Goal: Information Seeking & Learning: Learn about a topic

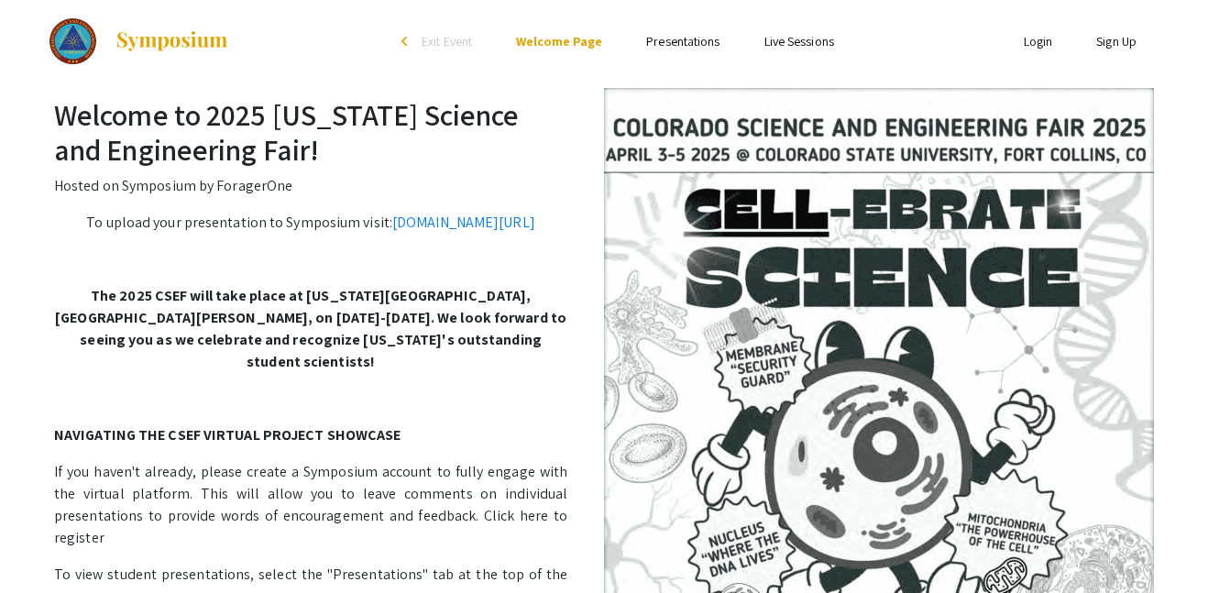
click at [685, 45] on link "Presentations" at bounding box center [682, 41] width 73 height 16
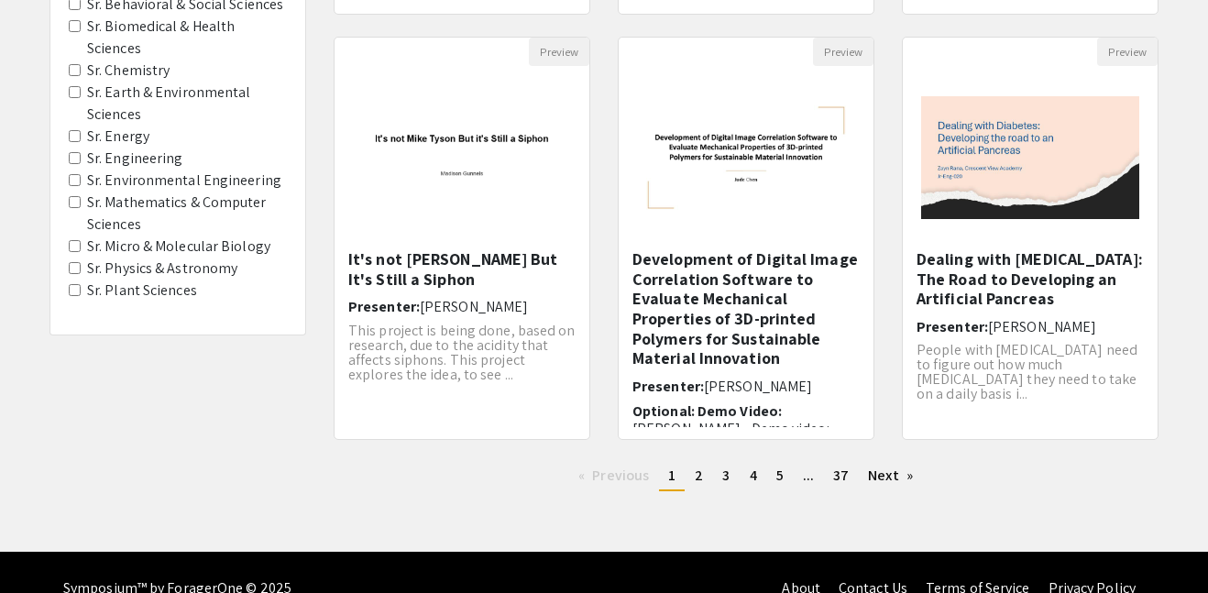
scroll to position [622, 0]
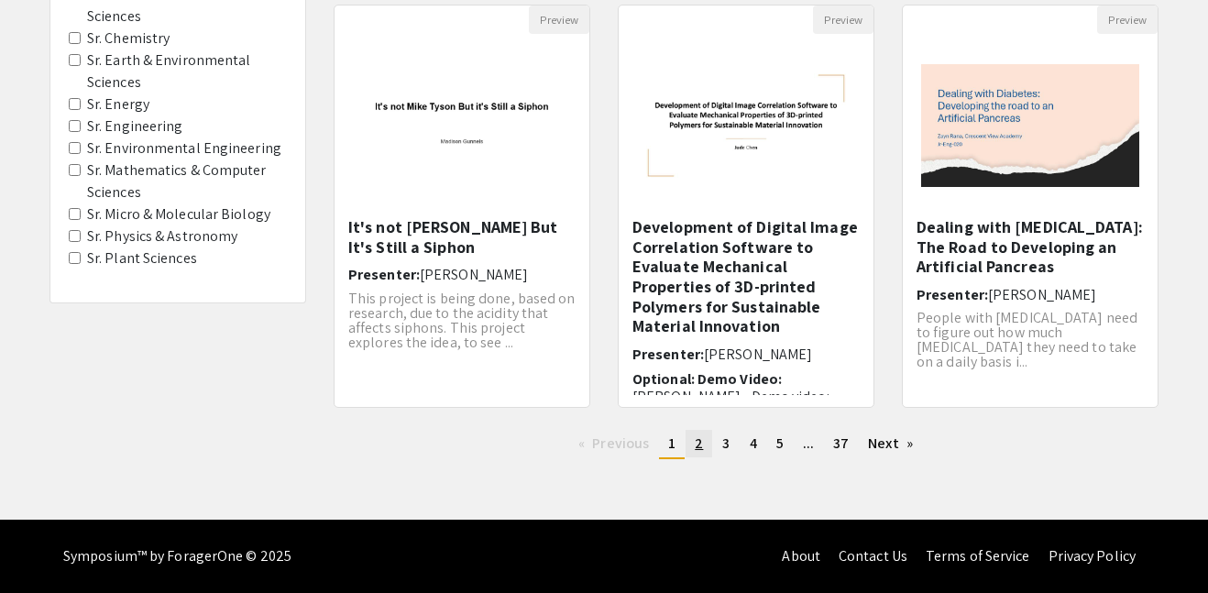
click at [695, 446] on span "2" at bounding box center [699, 442] width 8 height 19
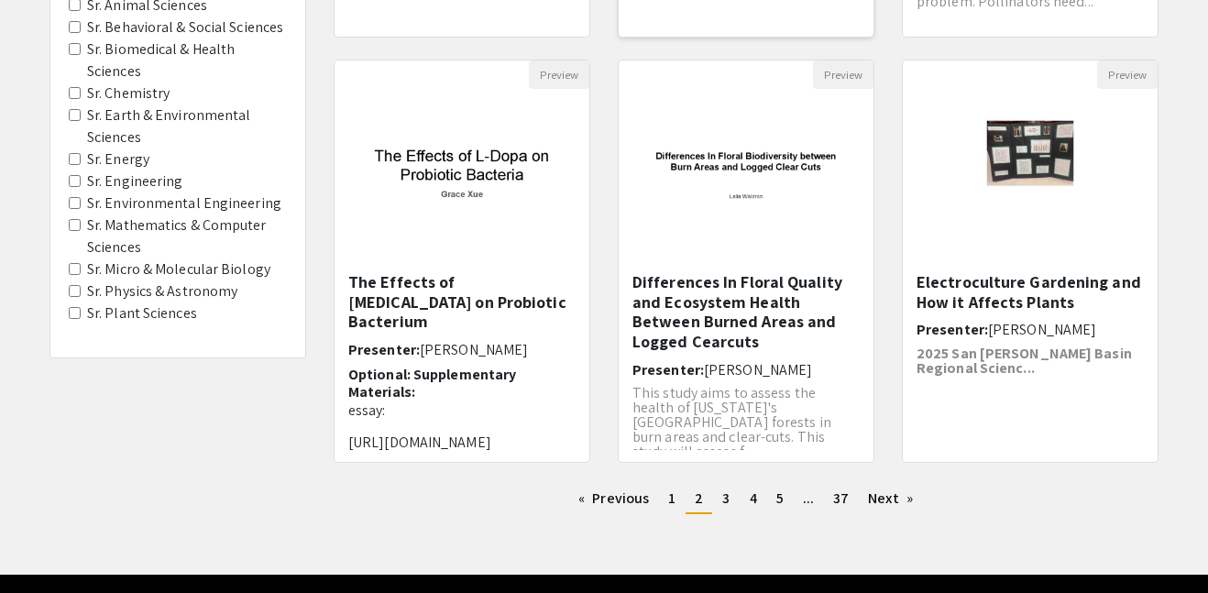
scroll to position [570, 0]
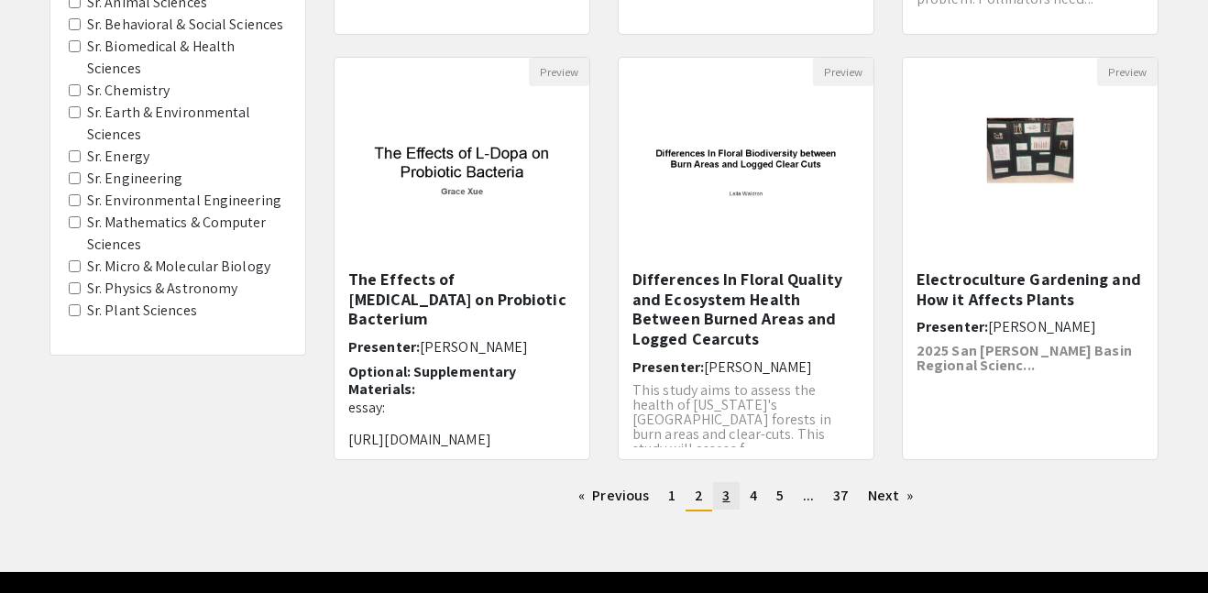
click at [727, 499] on span "3" at bounding box center [725, 495] width 7 height 19
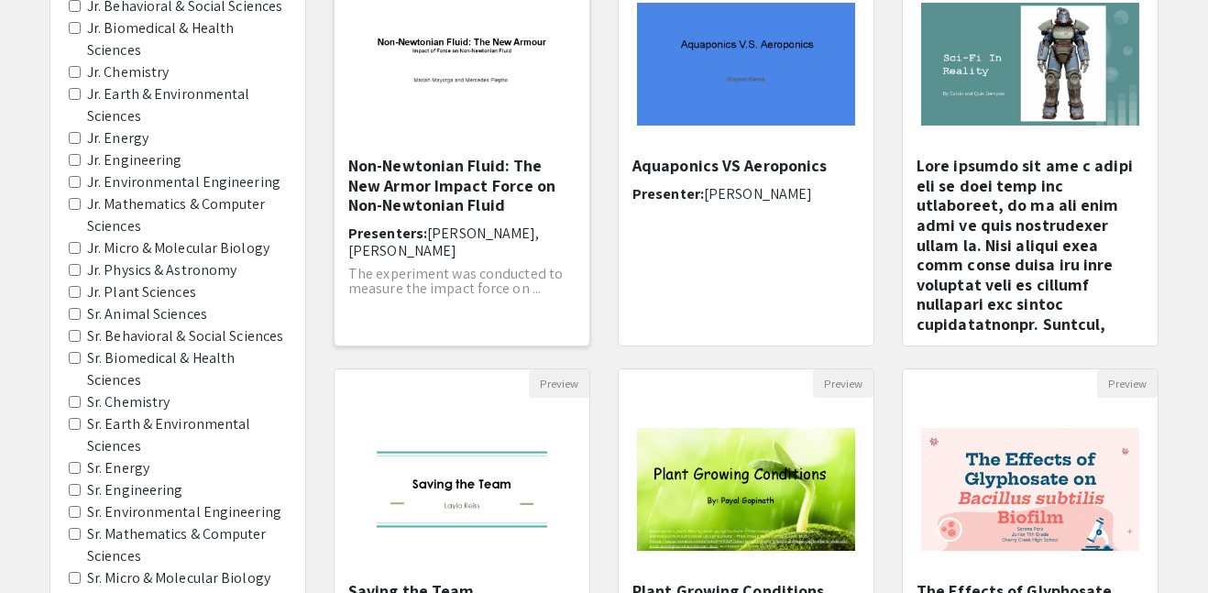
scroll to position [257, 0]
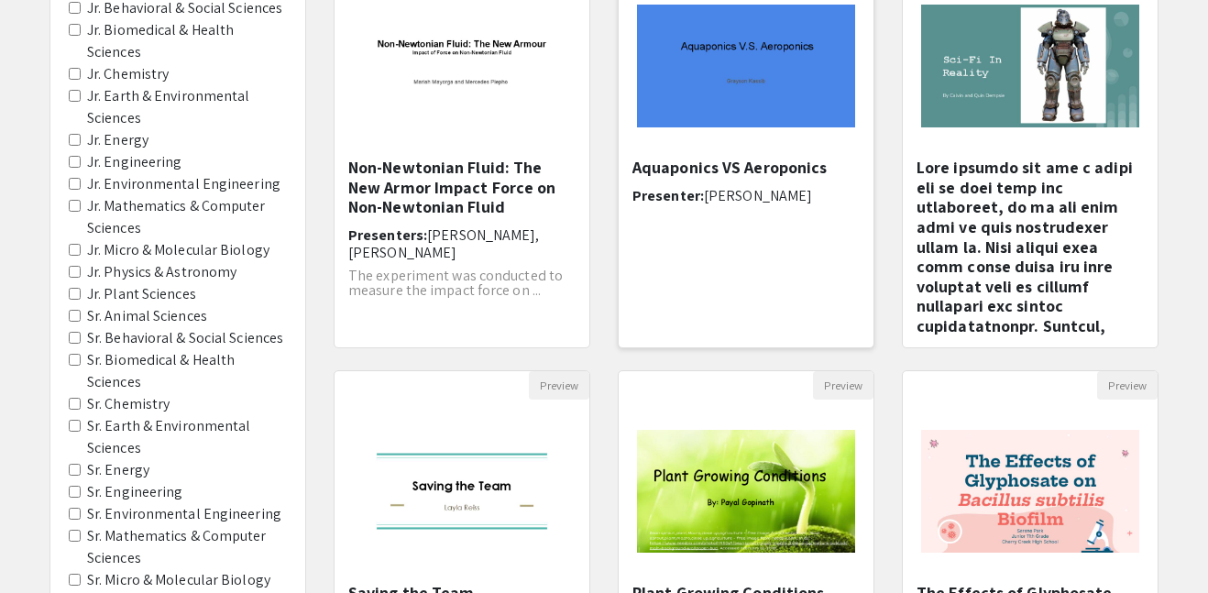
click at [711, 133] on img at bounding box center [746, 65] width 255 height 159
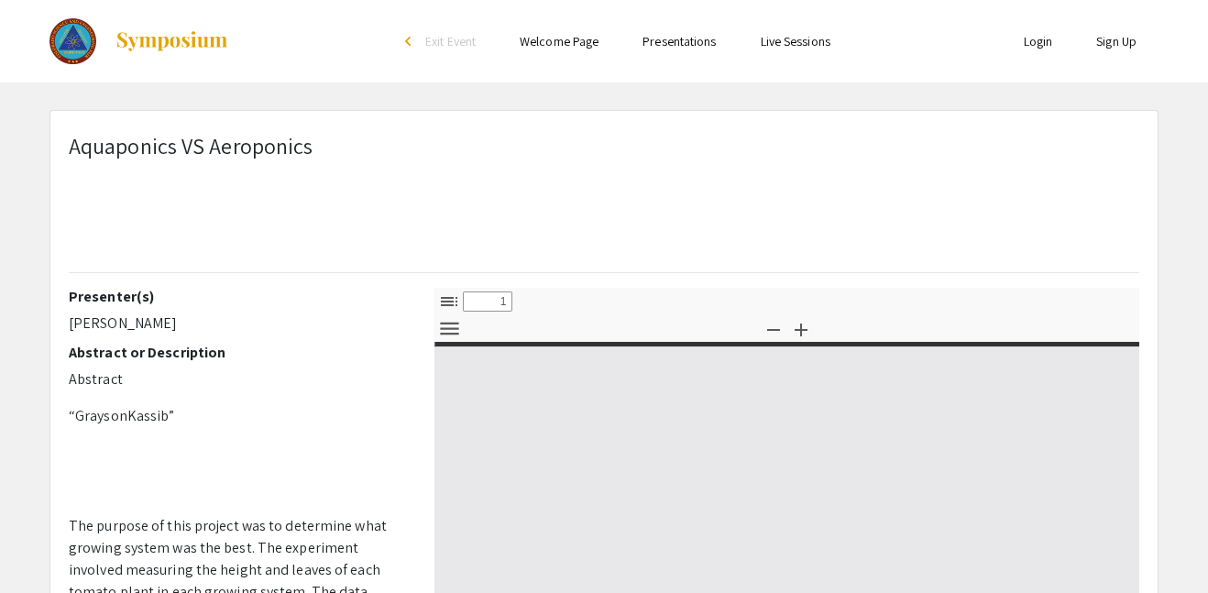
select select "custom"
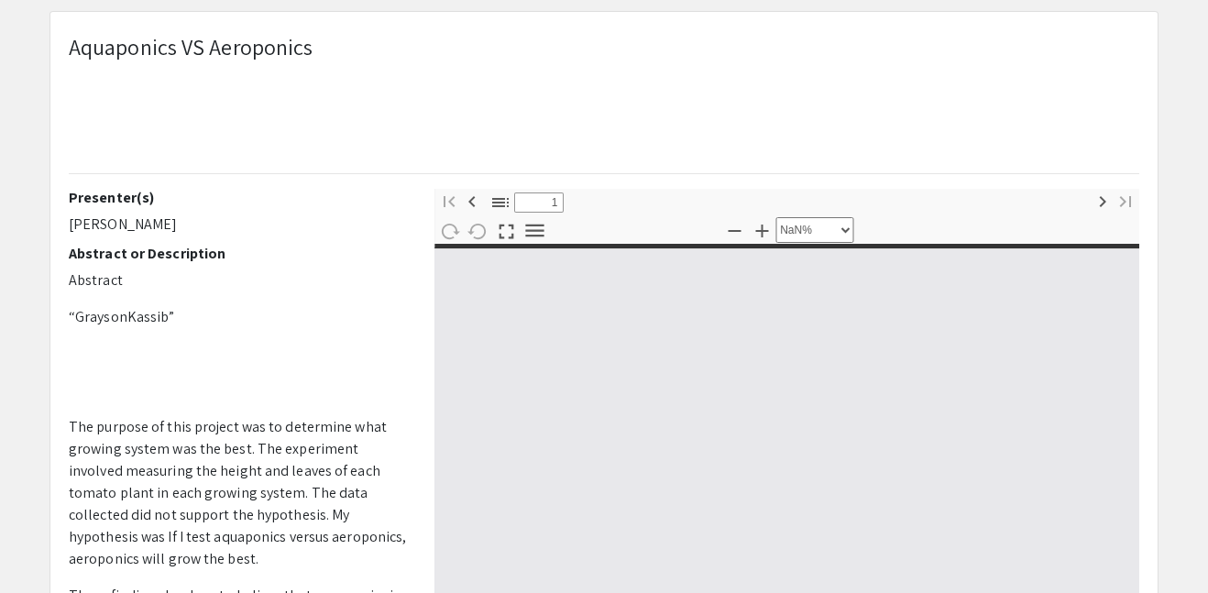
type input "0"
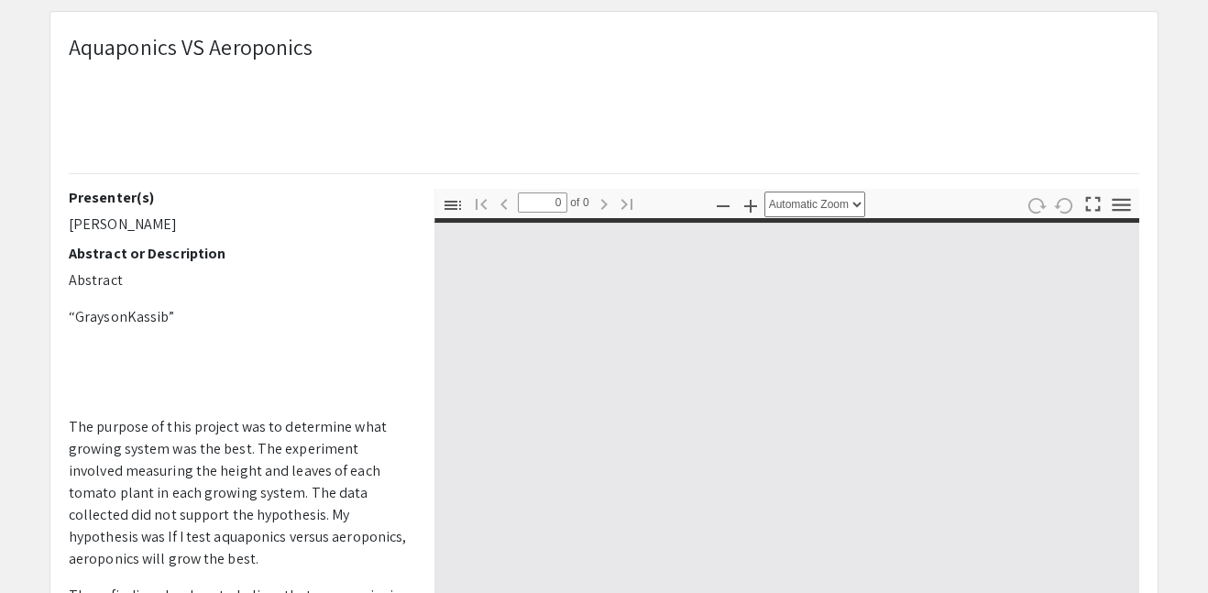
select select "custom"
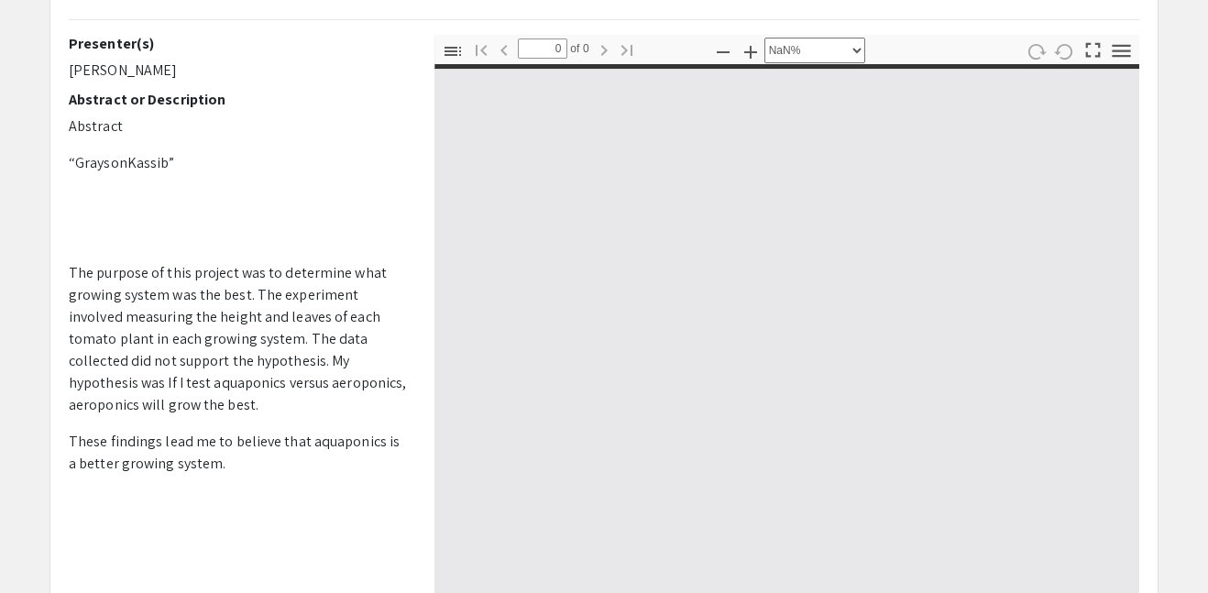
type input "1"
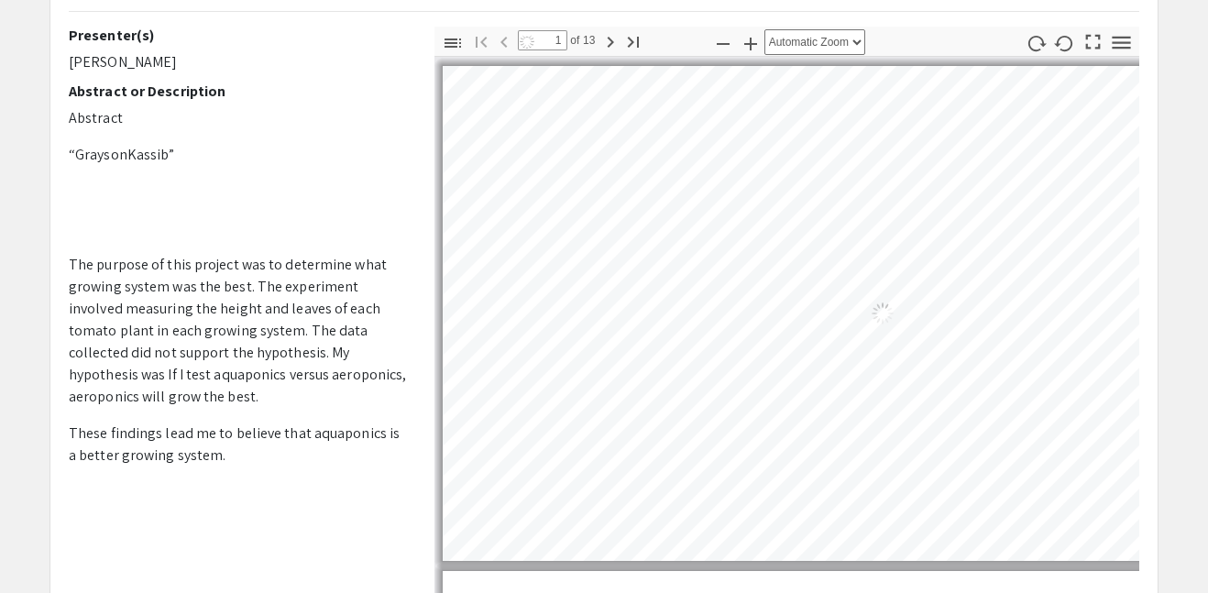
select select "auto"
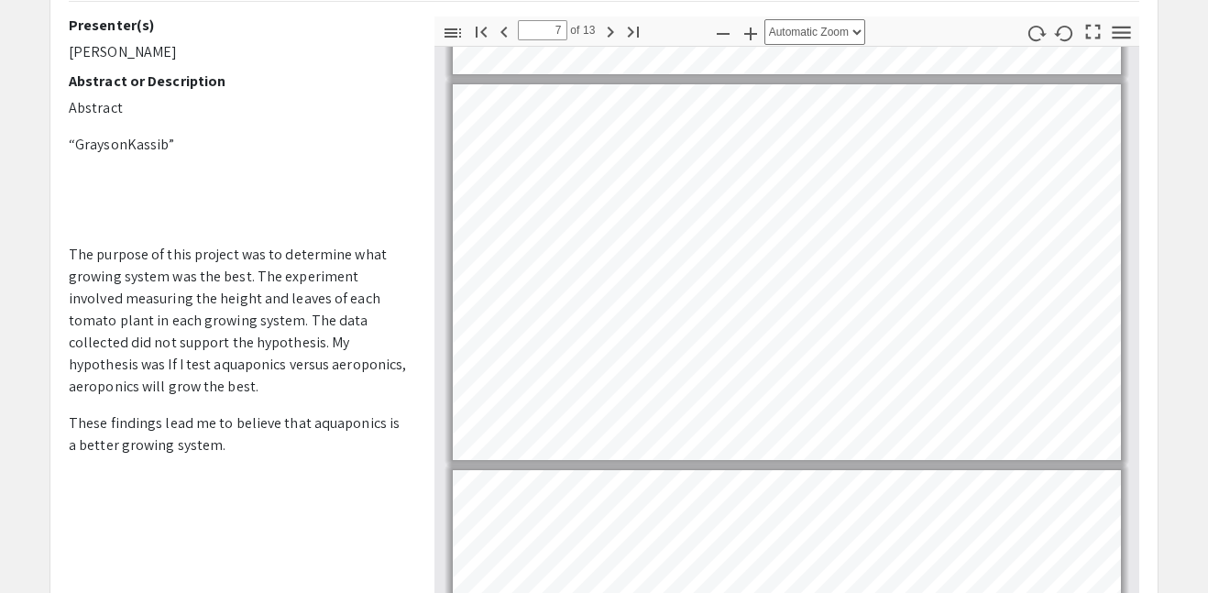
scroll to position [2287, 0]
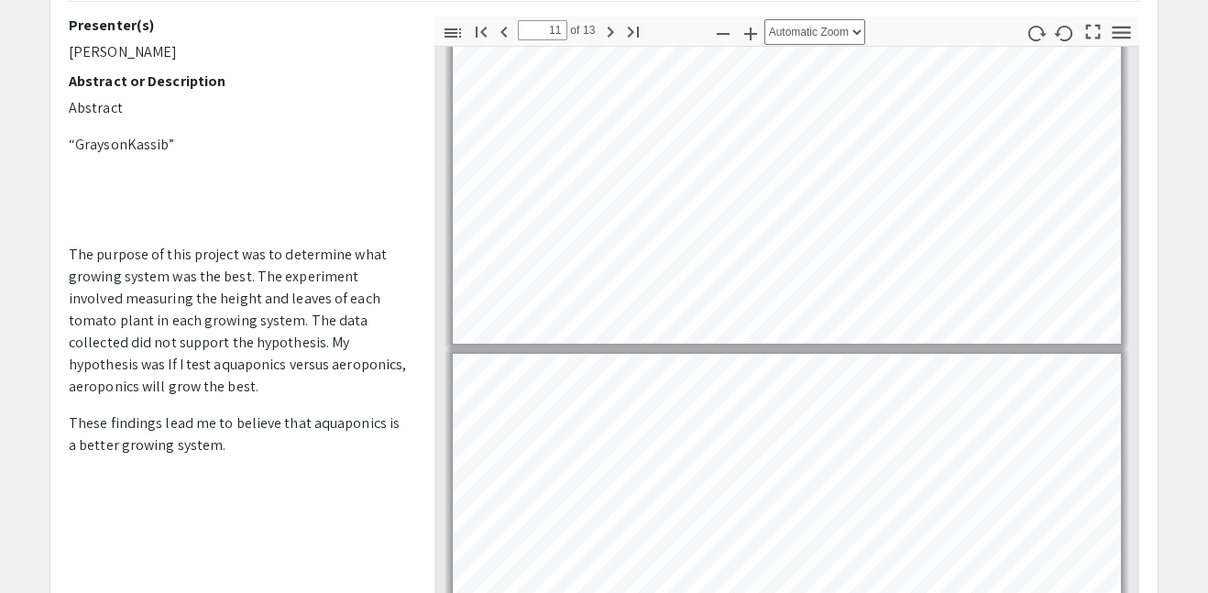
type input "10"
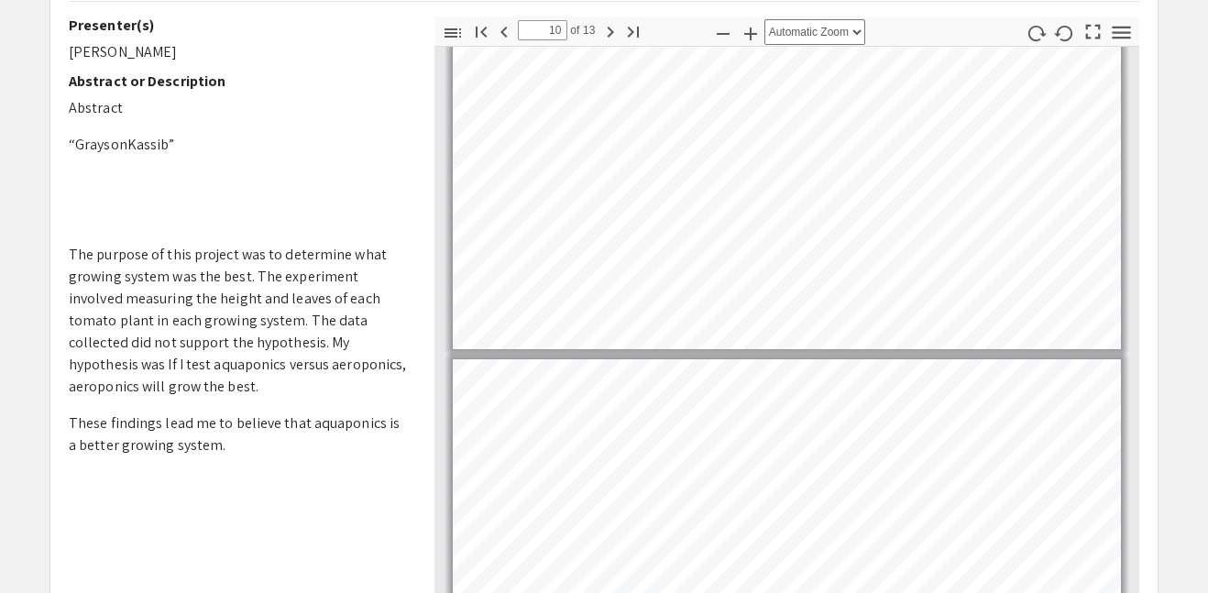
scroll to position [3517, 0]
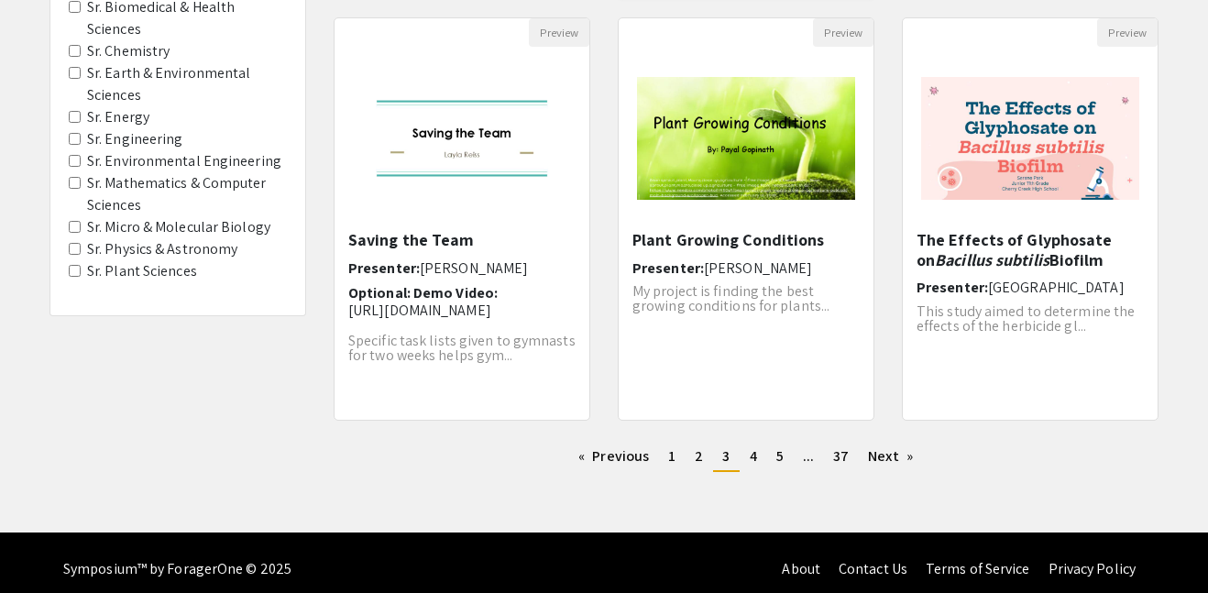
scroll to position [622, 0]
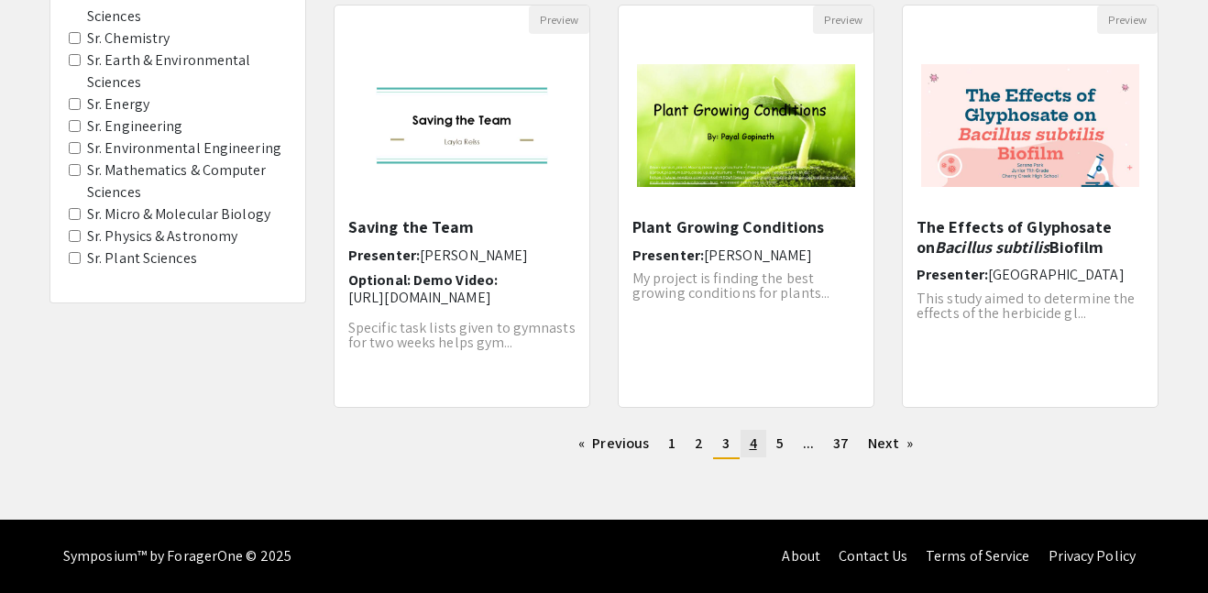
click at [751, 440] on span "4" at bounding box center [753, 442] width 7 height 19
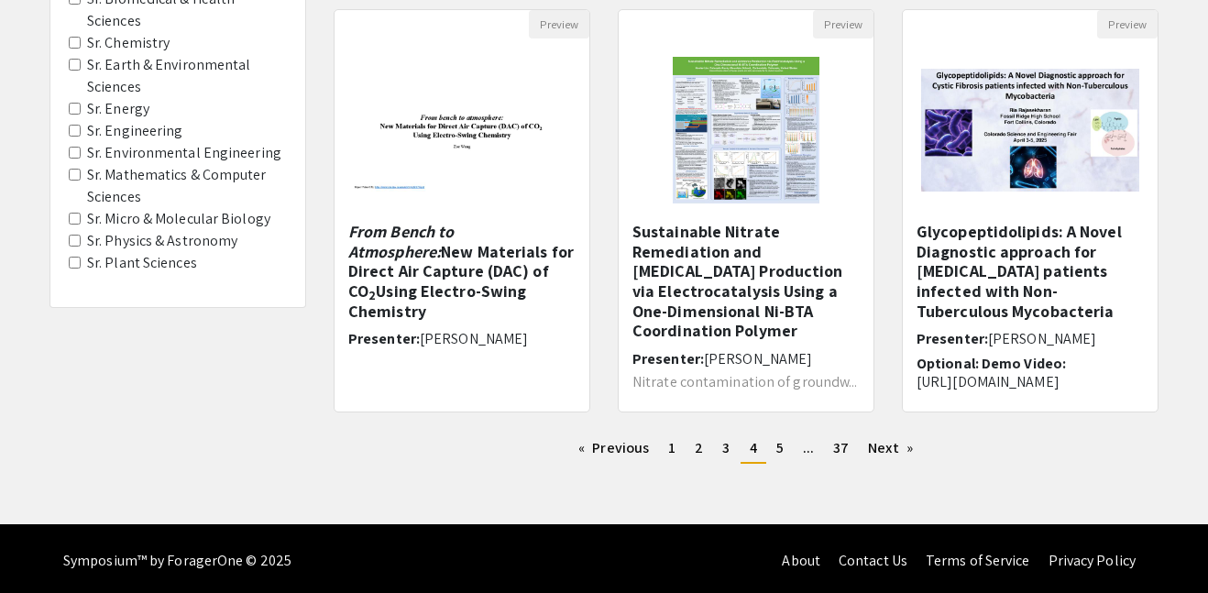
scroll to position [622, 0]
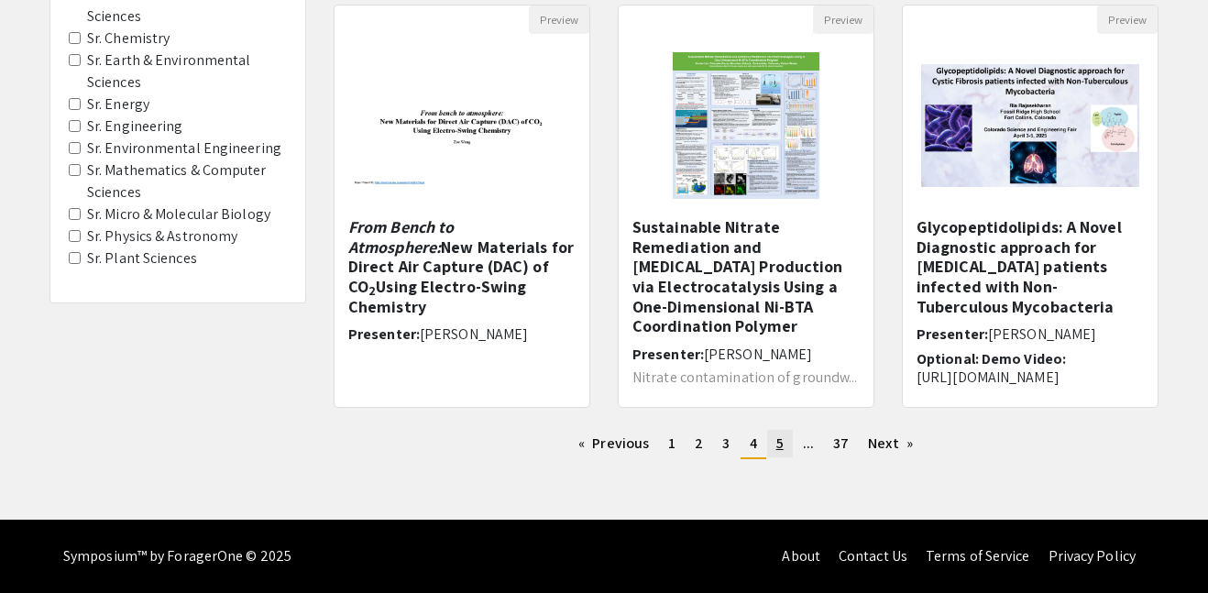
click at [768, 447] on link "page 5" at bounding box center [780, 443] width 26 height 27
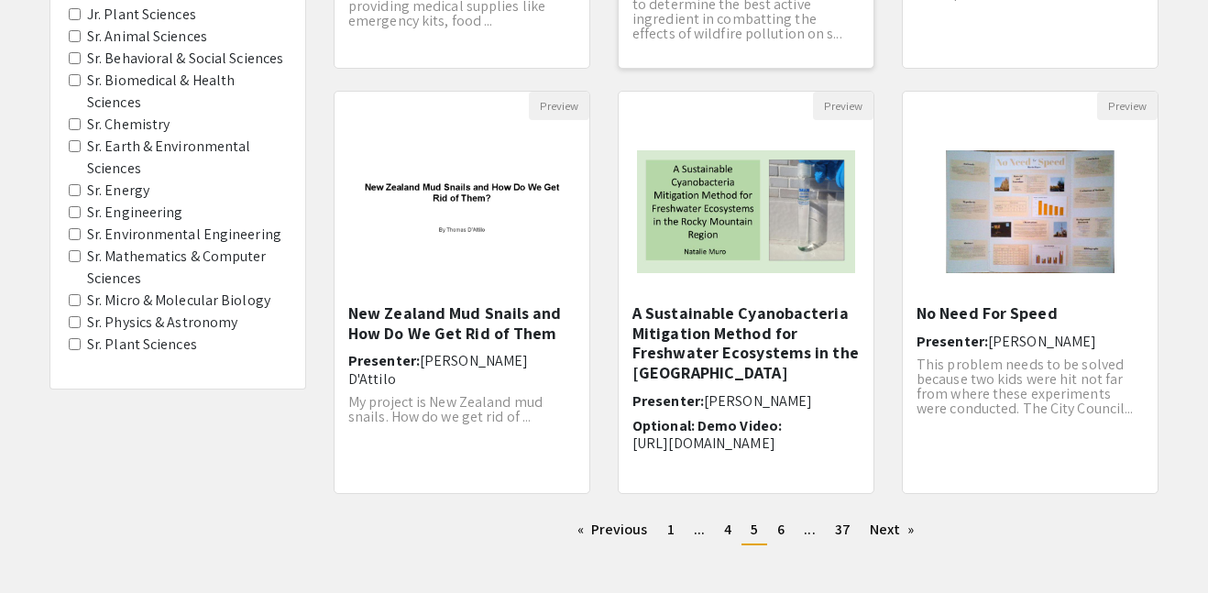
scroll to position [537, 0]
click at [1048, 356] on p "This problem needs to be solved because two kids were hit not far from where th…" at bounding box center [1029, 385] width 227 height 59
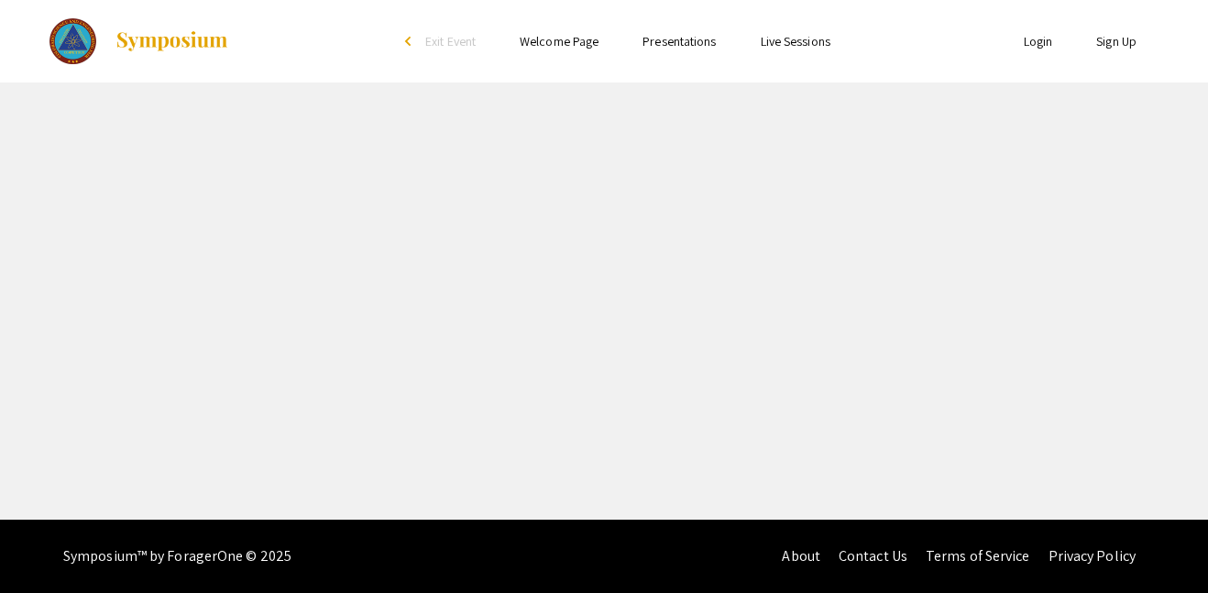
select select "custom"
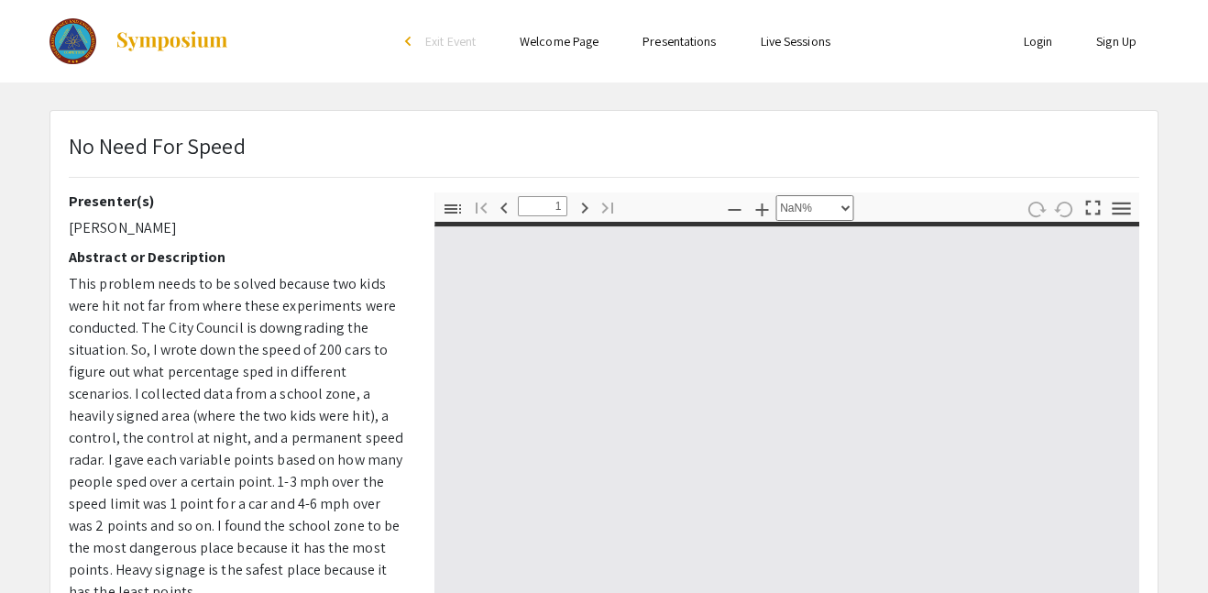
type input "0"
select select "auto"
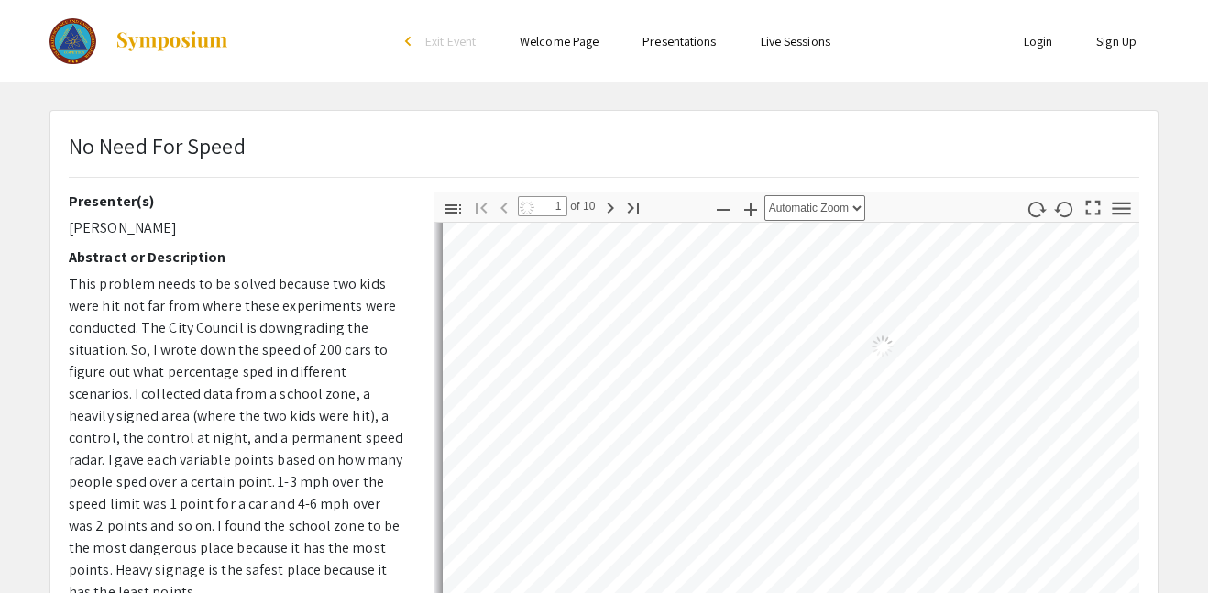
type input "1"
select select "auto"
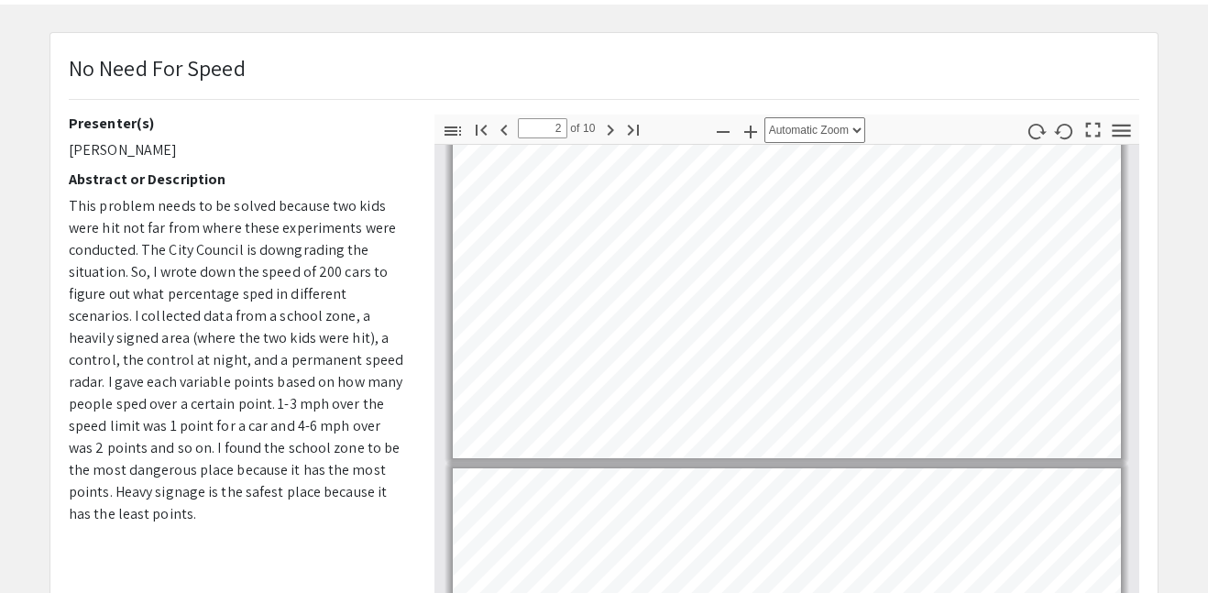
type input "3"
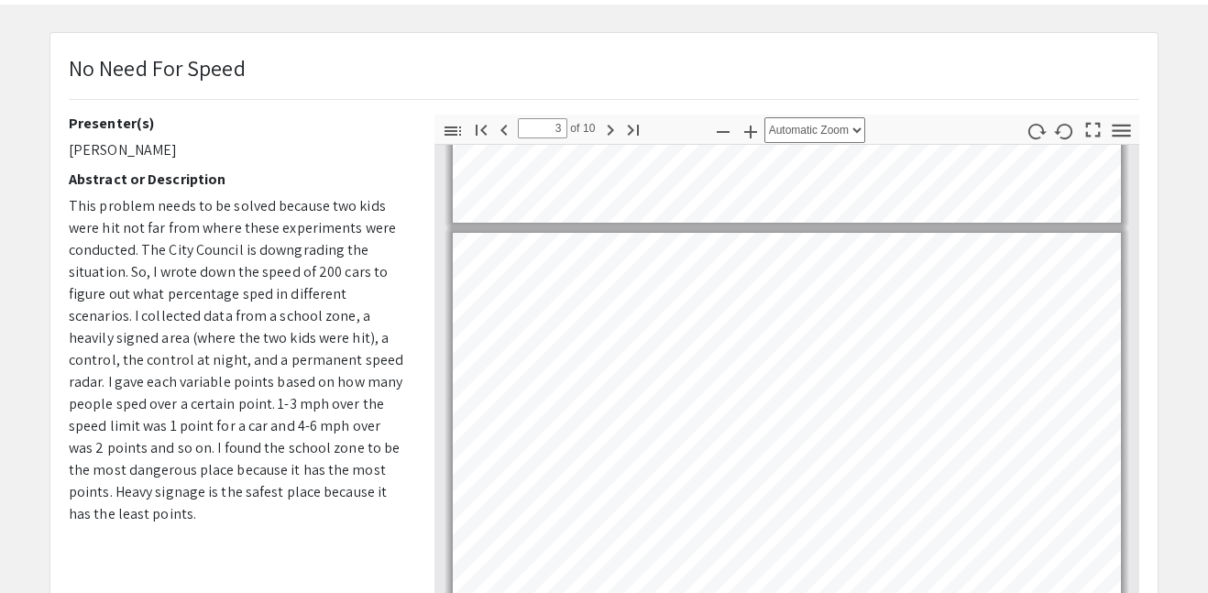
scroll to position [702, 0]
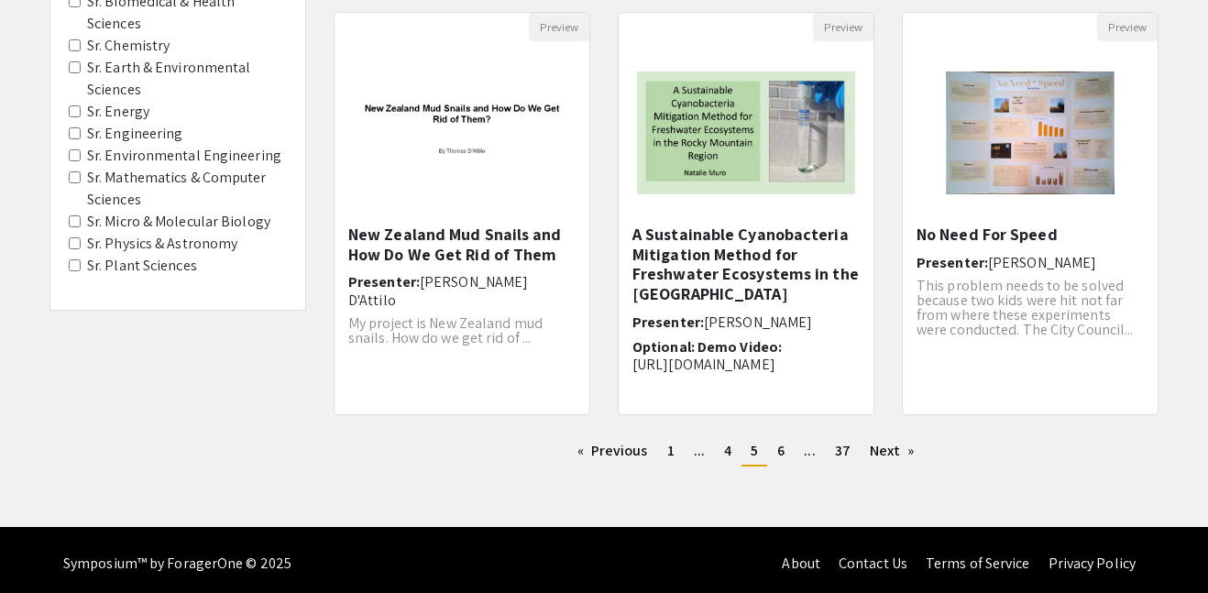
scroll to position [622, 0]
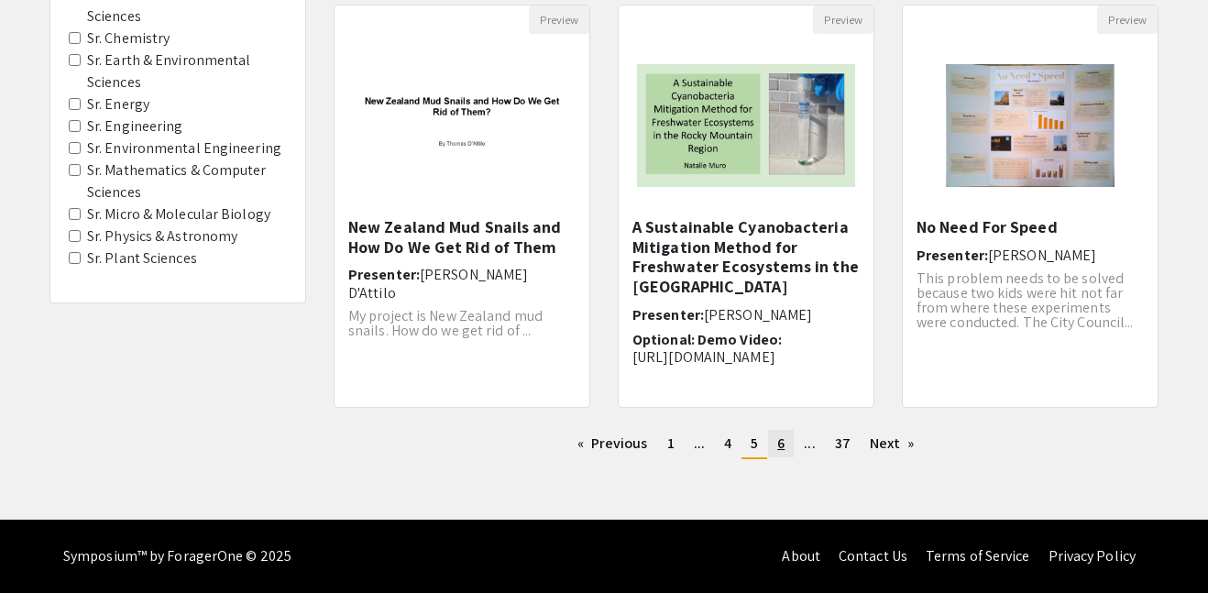
click at [782, 452] on span "6" at bounding box center [780, 442] width 7 height 19
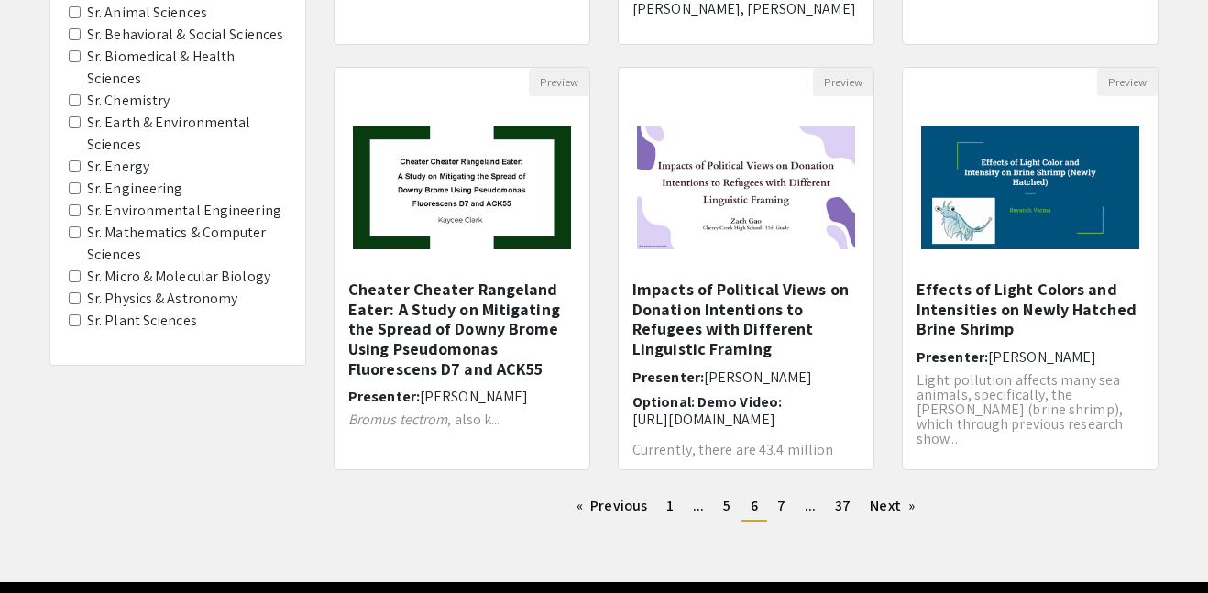
scroll to position [622, 0]
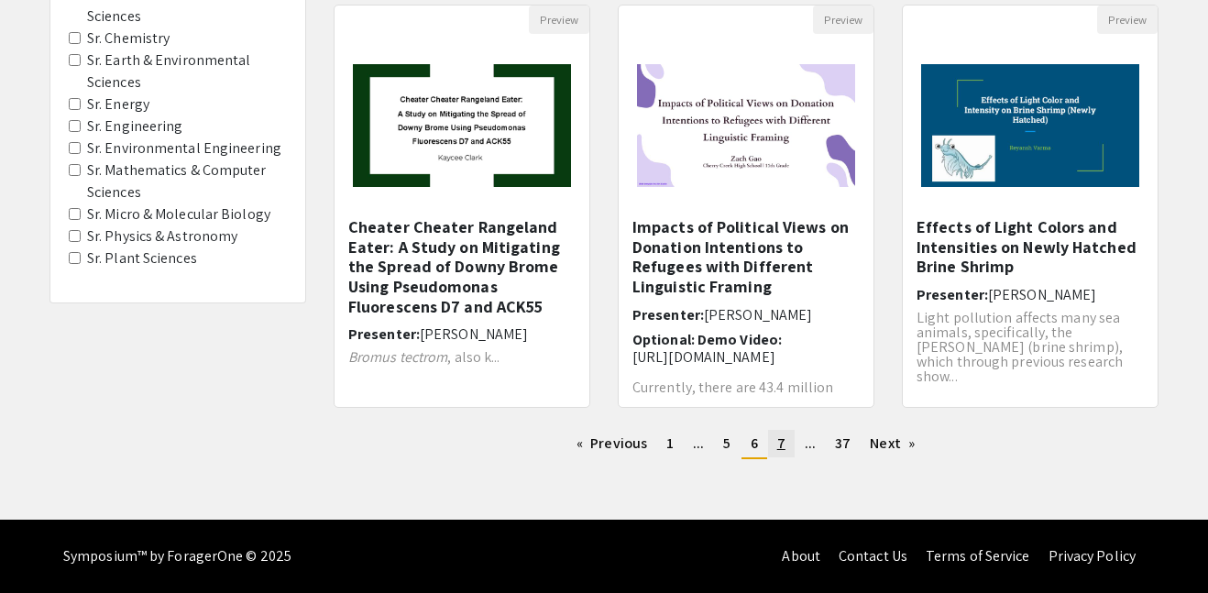
click at [782, 441] on span "7" at bounding box center [781, 442] width 8 height 19
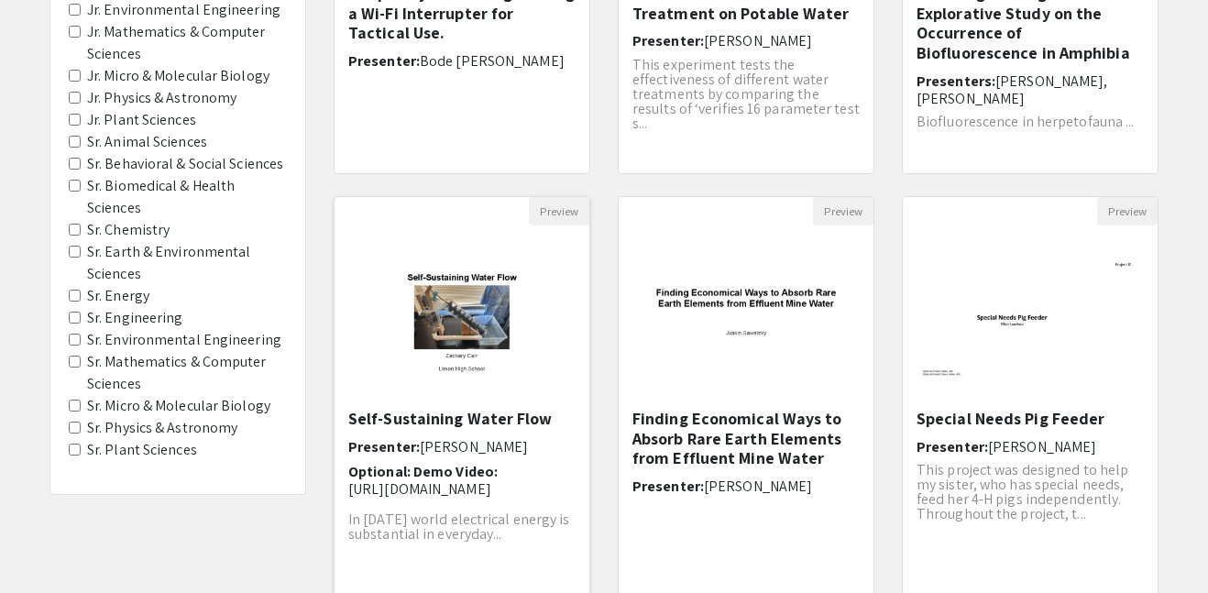
scroll to position [433, 0]
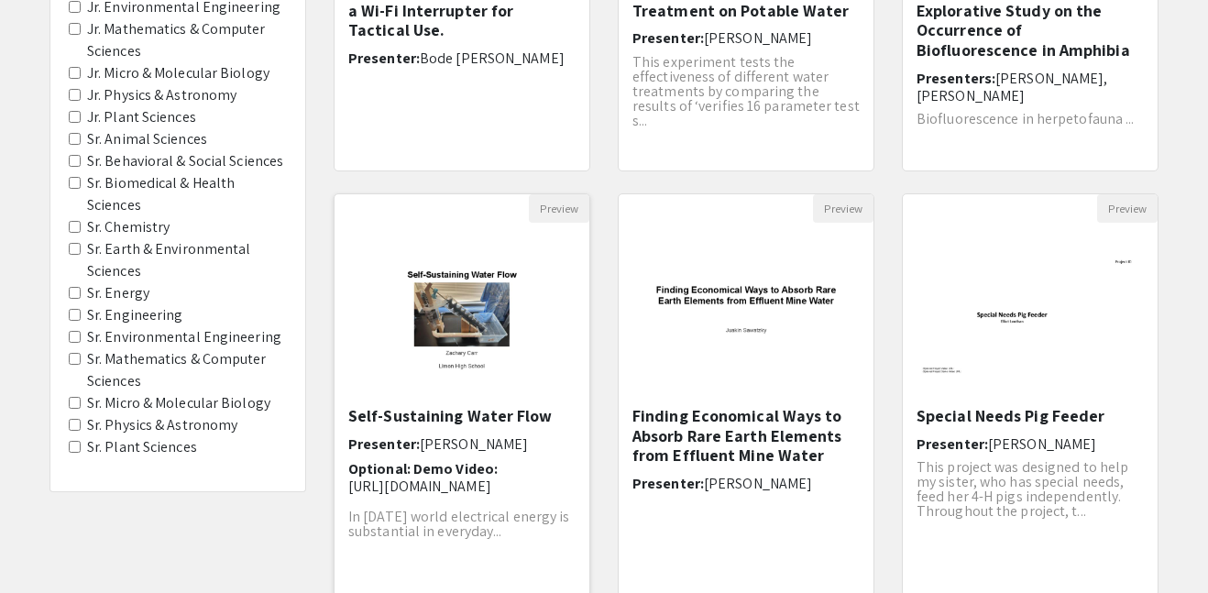
click at [498, 303] on img "Open Presentation <p>Self-Sustaining Water Flow</p>" at bounding box center [461, 314] width 255 height 159
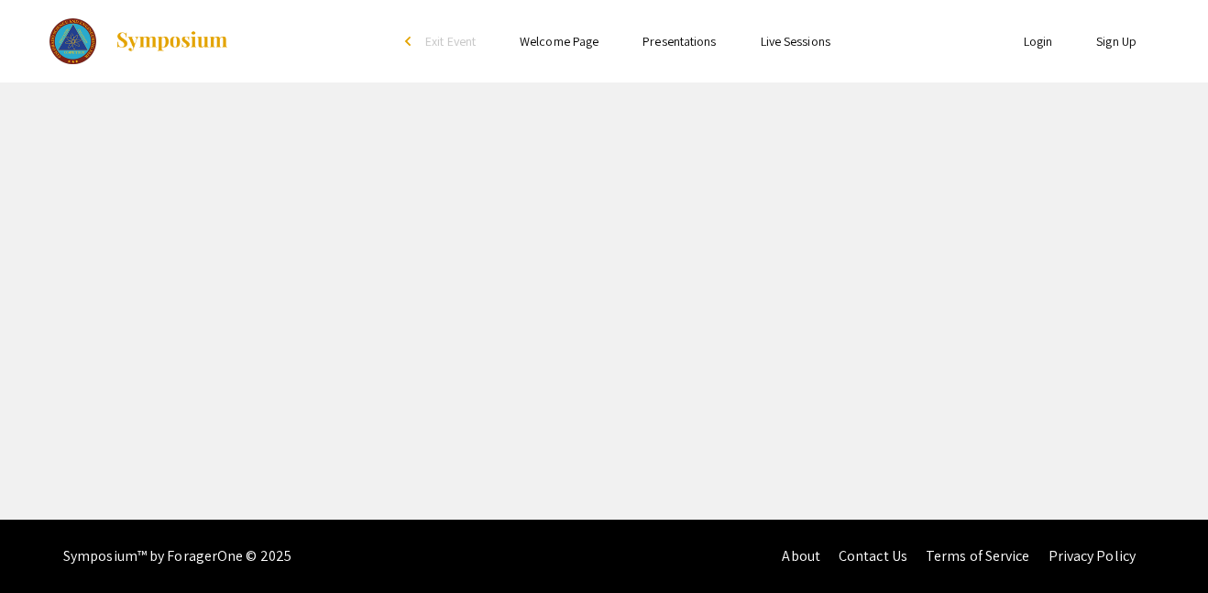
select select "custom"
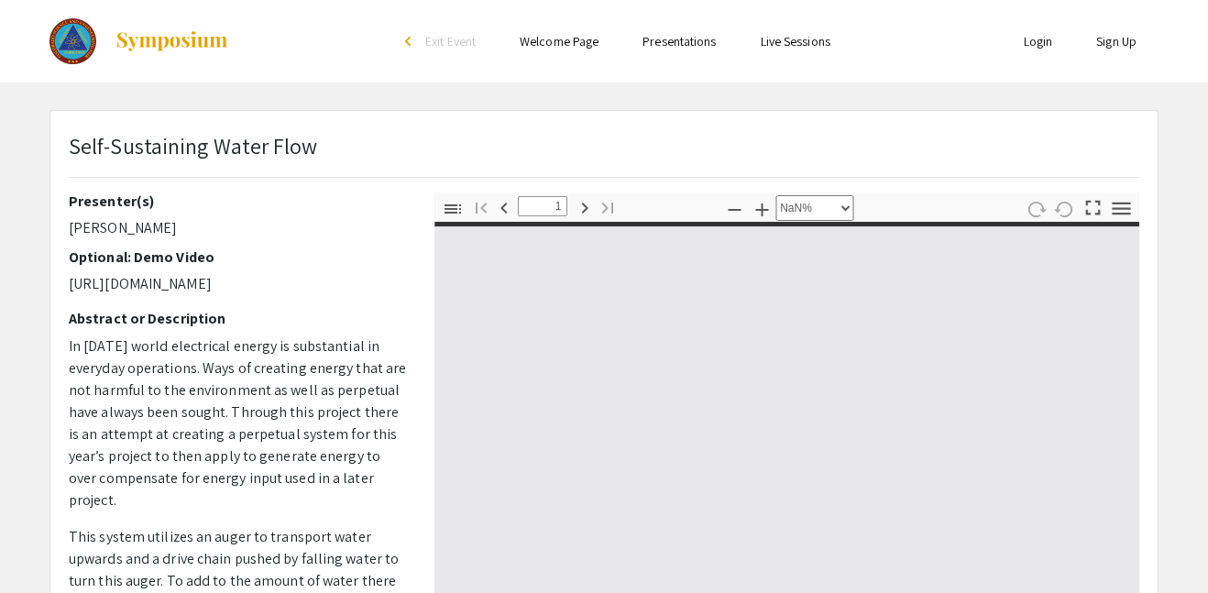
type input "0"
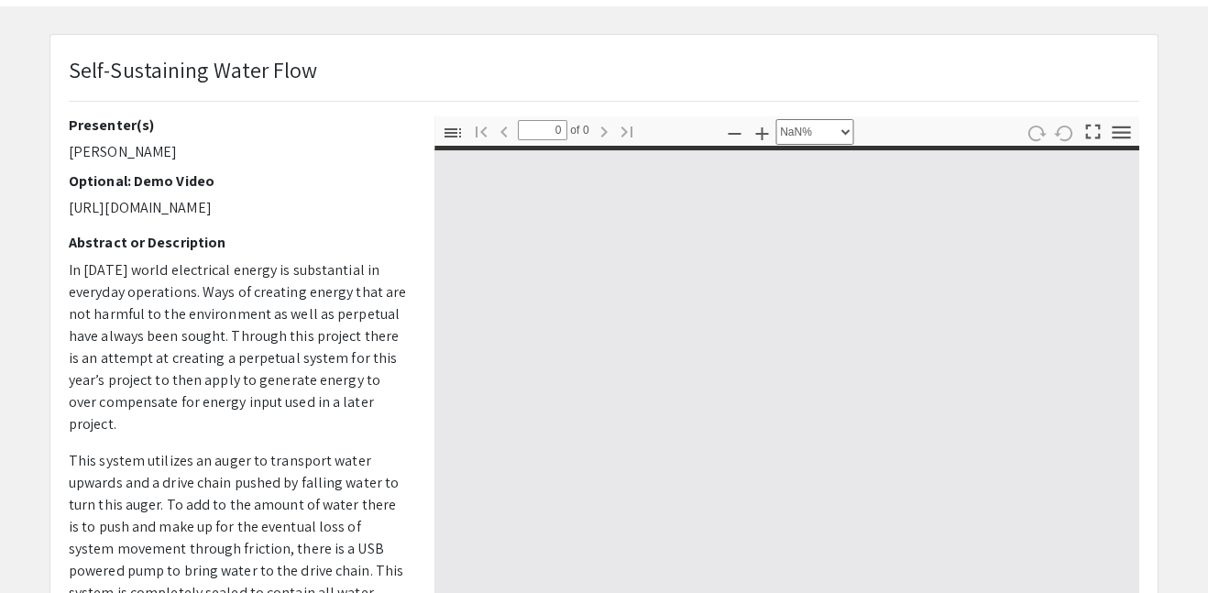
scroll to position [78, 0]
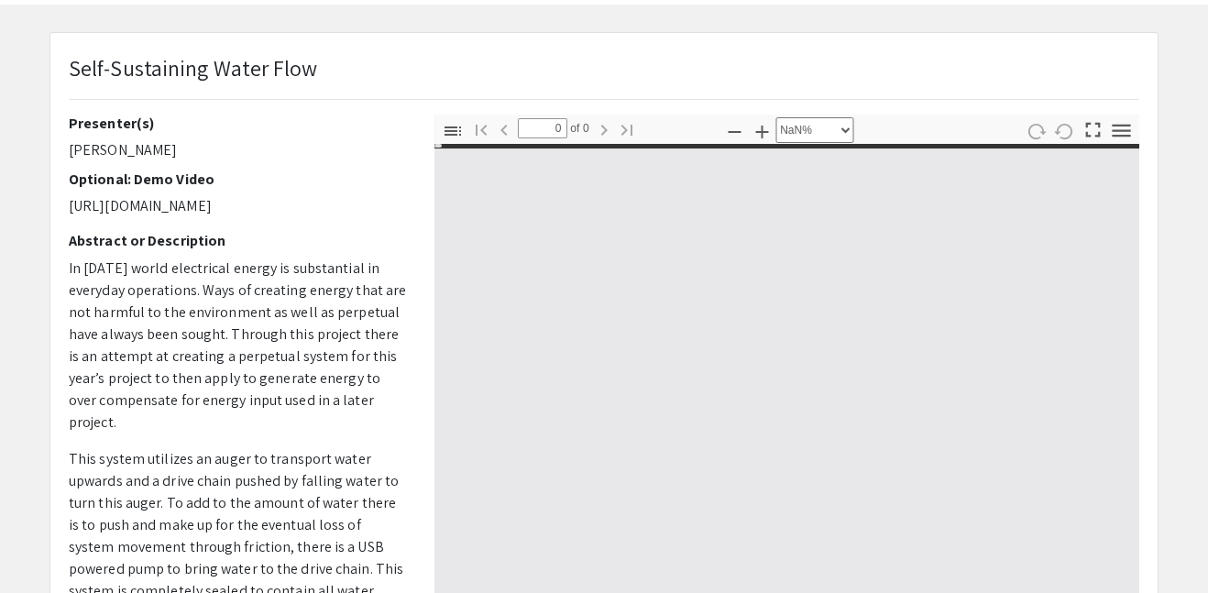
select select "auto"
type input "1"
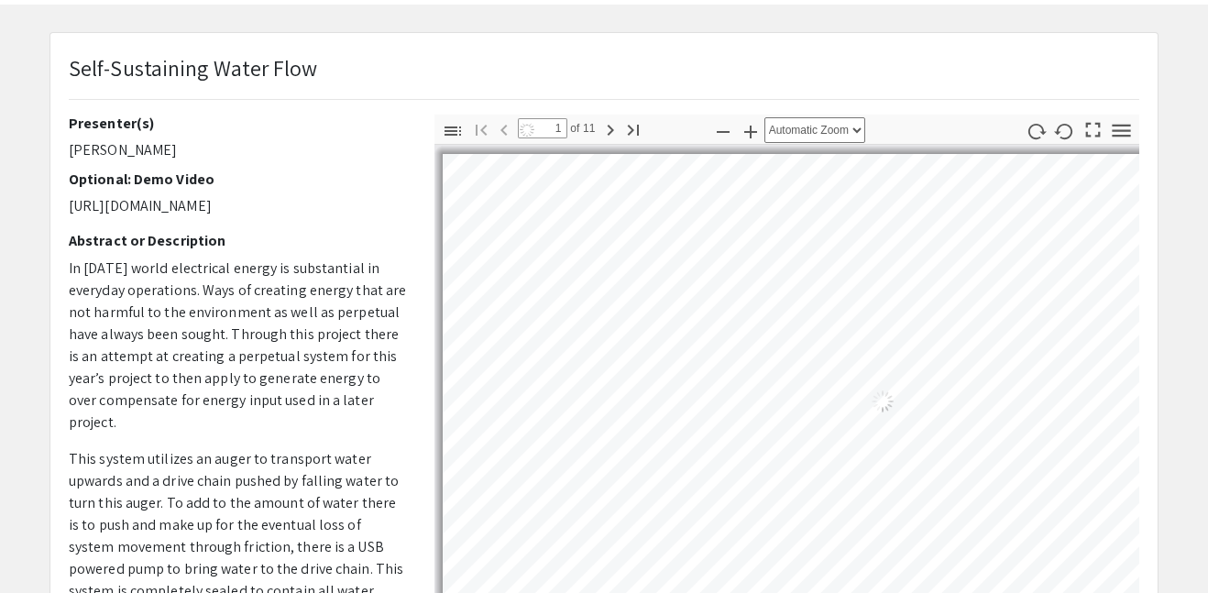
select select "auto"
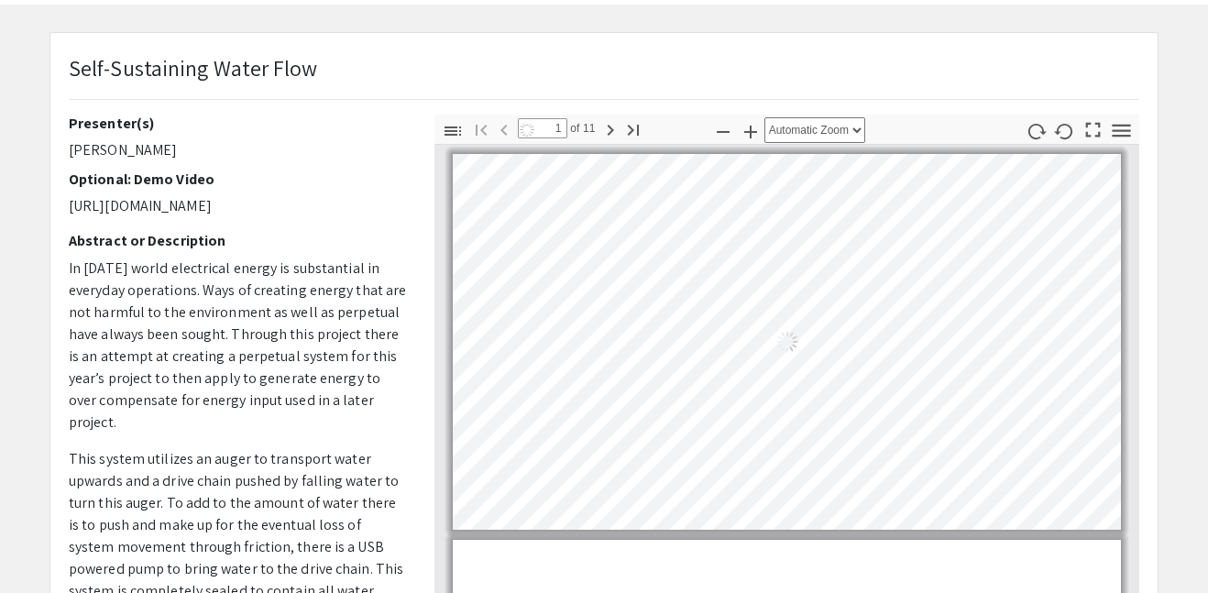
scroll to position [1, 0]
click at [302, 203] on p "[URL][DOMAIN_NAME]" at bounding box center [238, 206] width 338 height 22
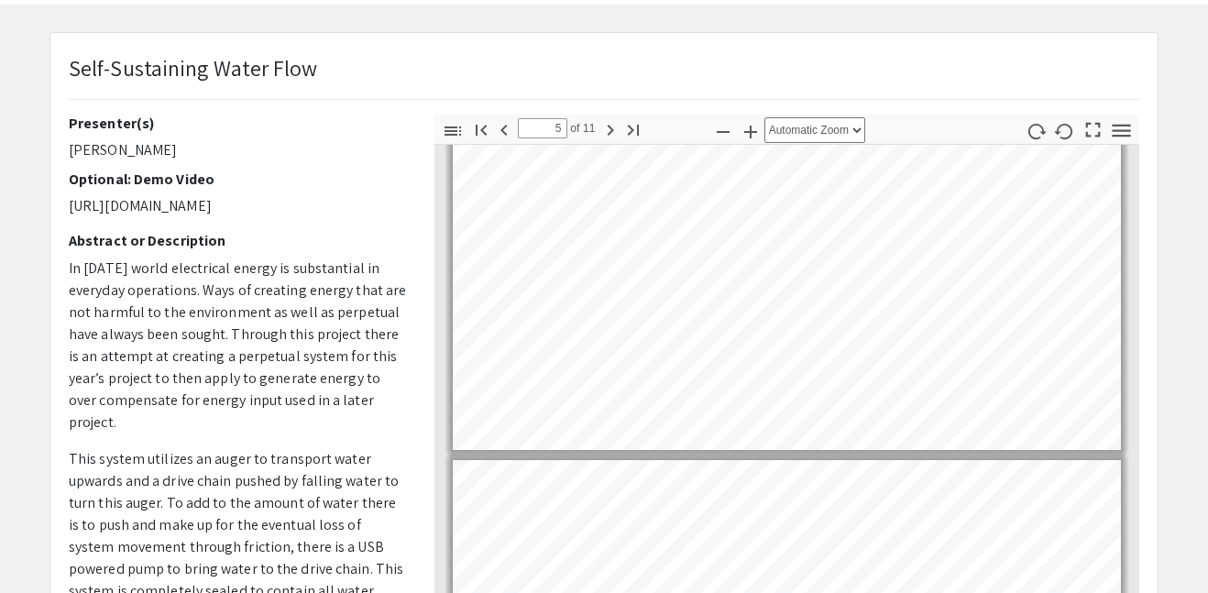
scroll to position [1628, 0]
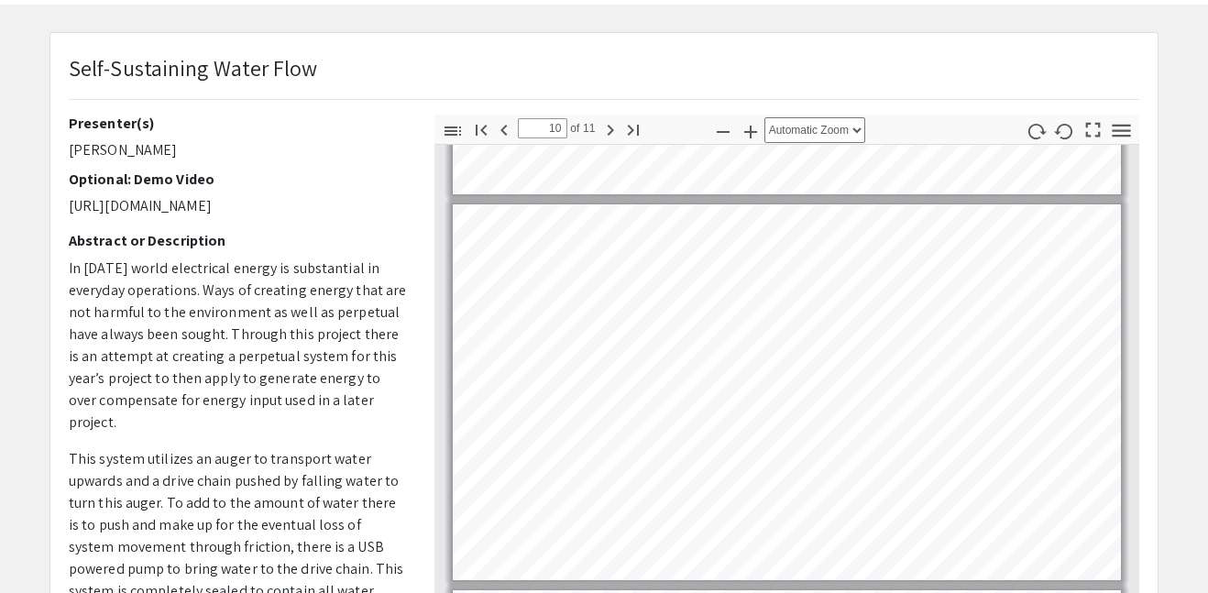
type input "11"
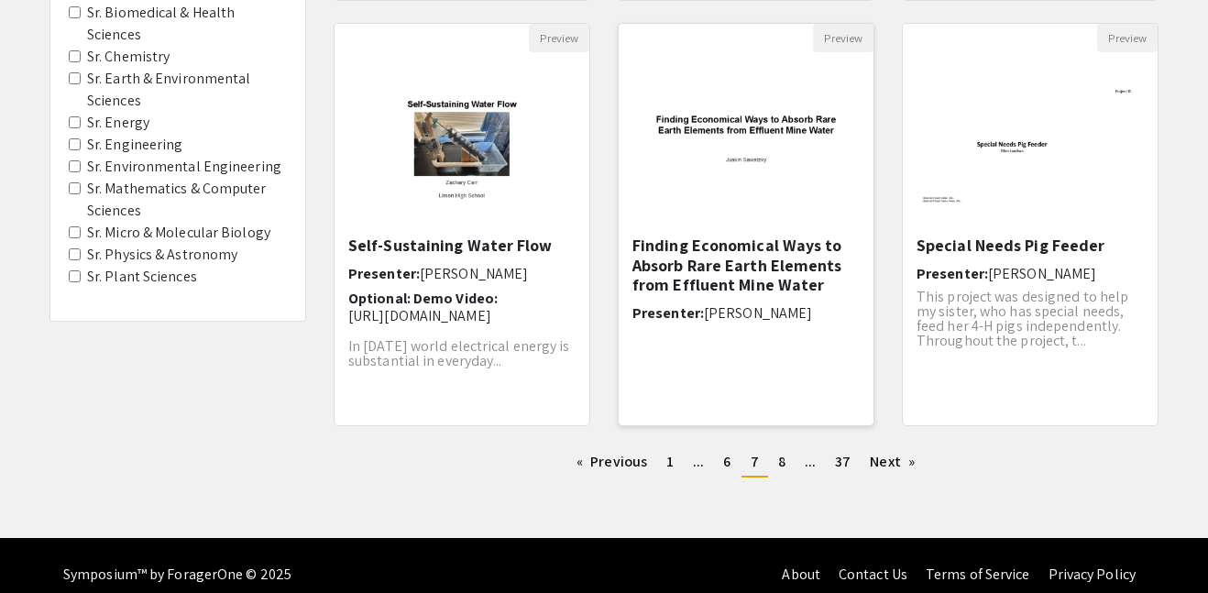
scroll to position [609, 0]
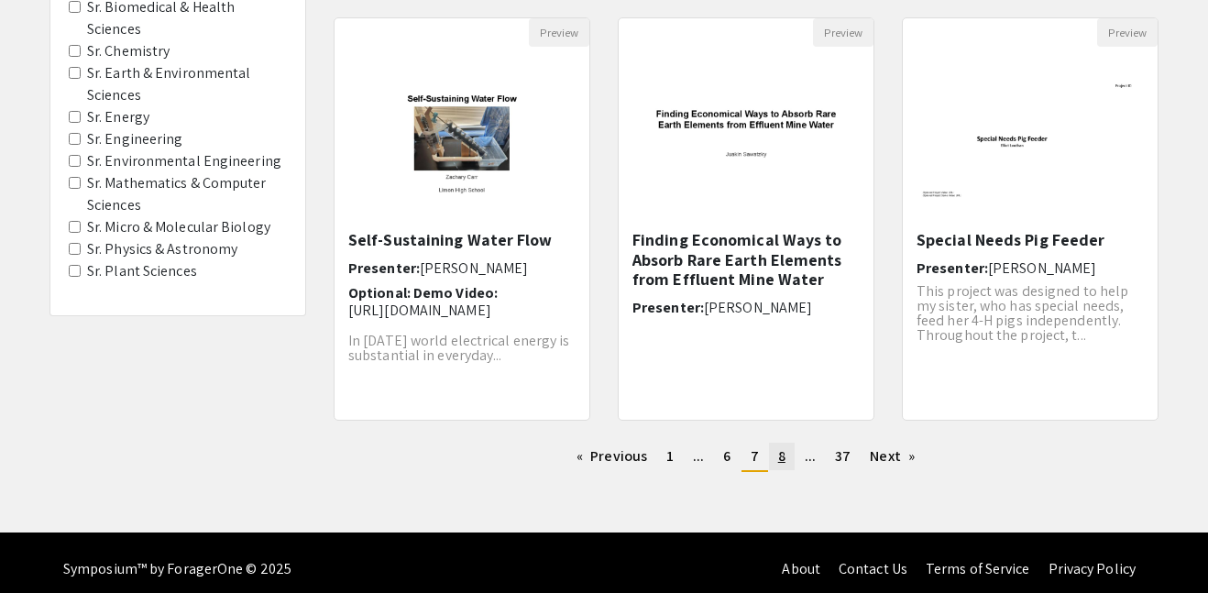
click at [783, 460] on span "8" at bounding box center [781, 455] width 7 height 19
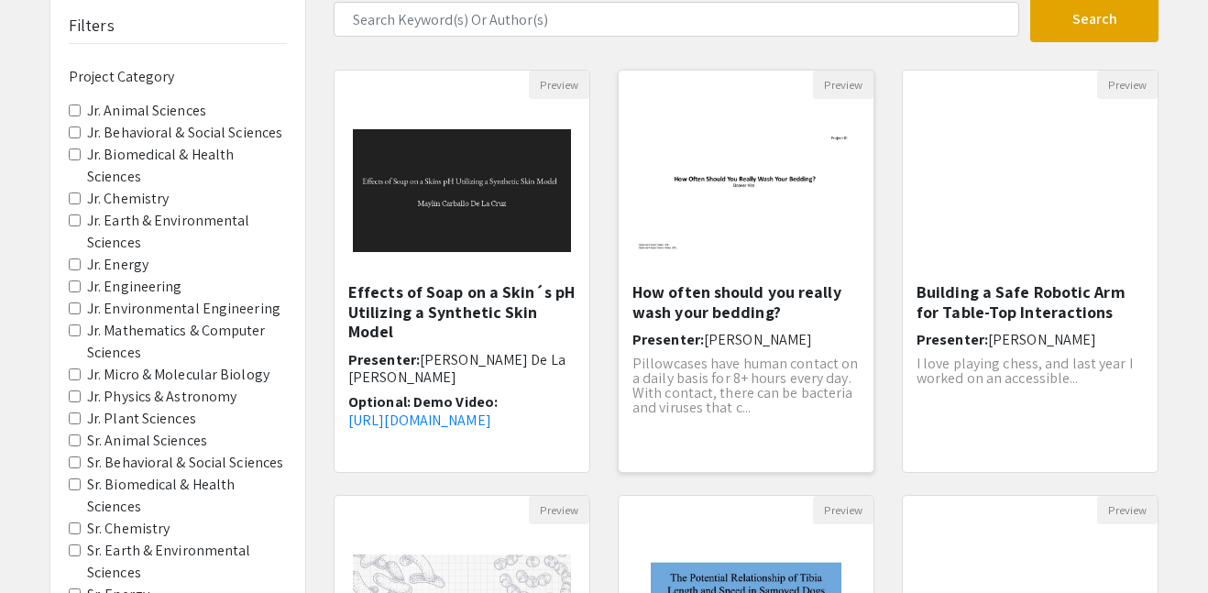
scroll to position [136, 0]
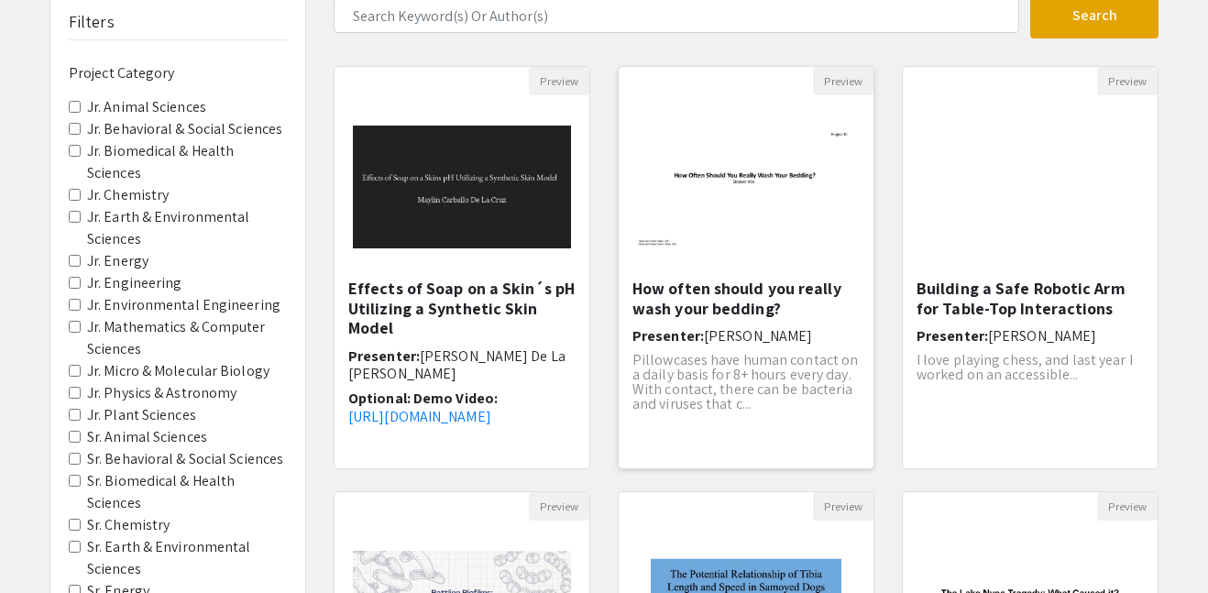
click at [734, 248] on img "Open Presentation <p>How often should you really wash your bedding?</p>" at bounding box center [746, 186] width 255 height 159
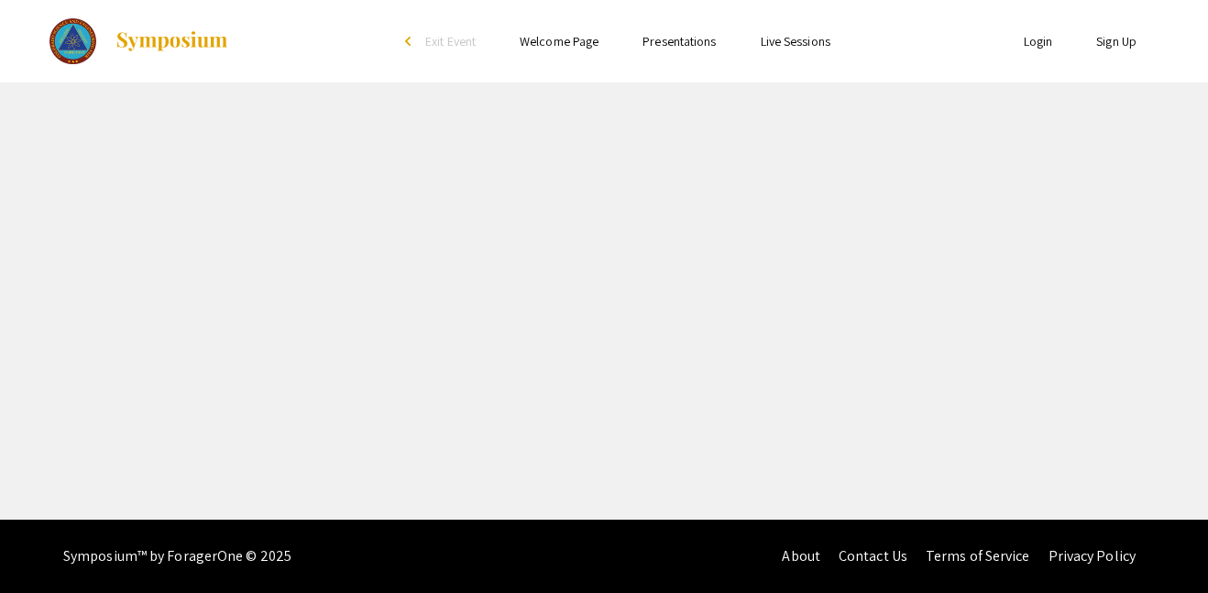
select select "custom"
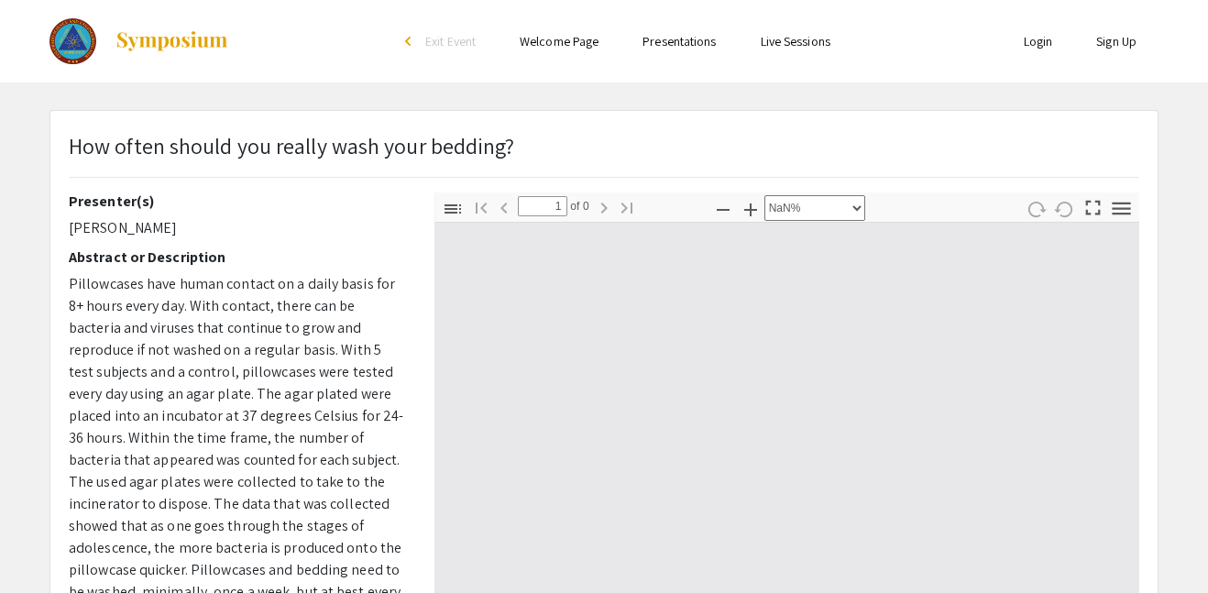
type input "0"
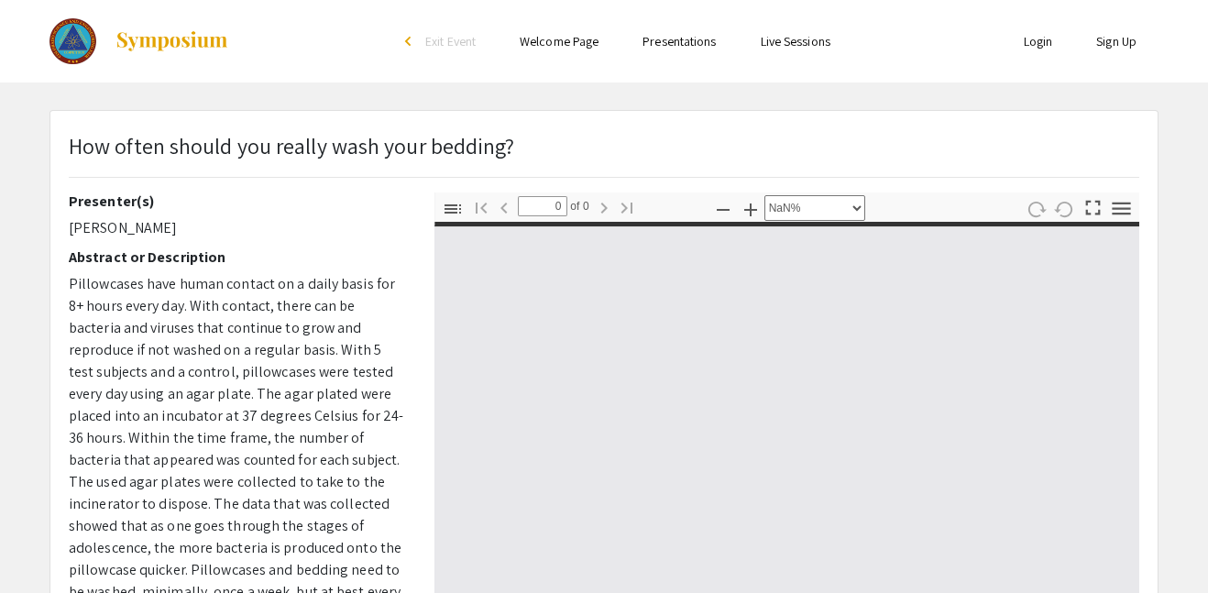
select select "auto"
type input "1"
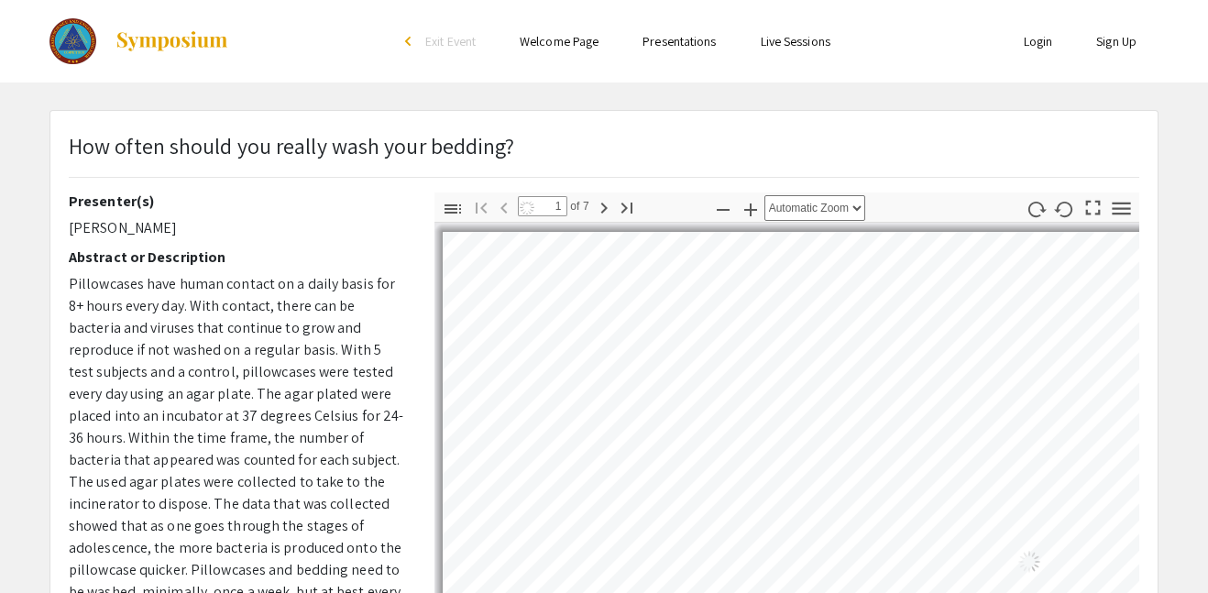
select select "auto"
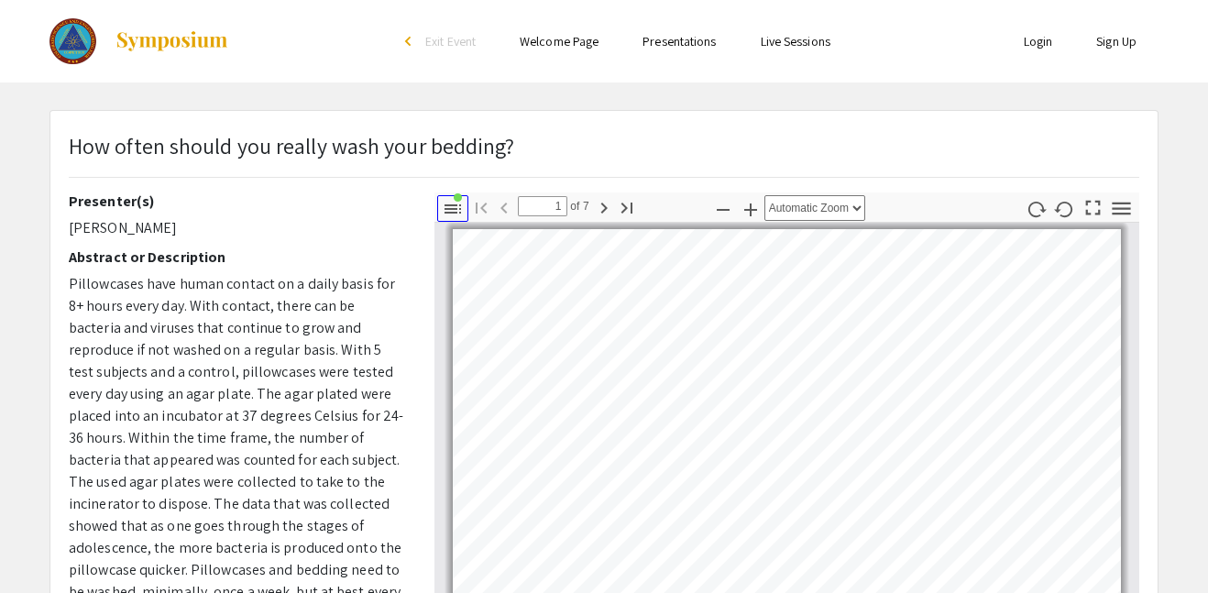
click at [447, 203] on icon "button" at bounding box center [453, 209] width 22 height 22
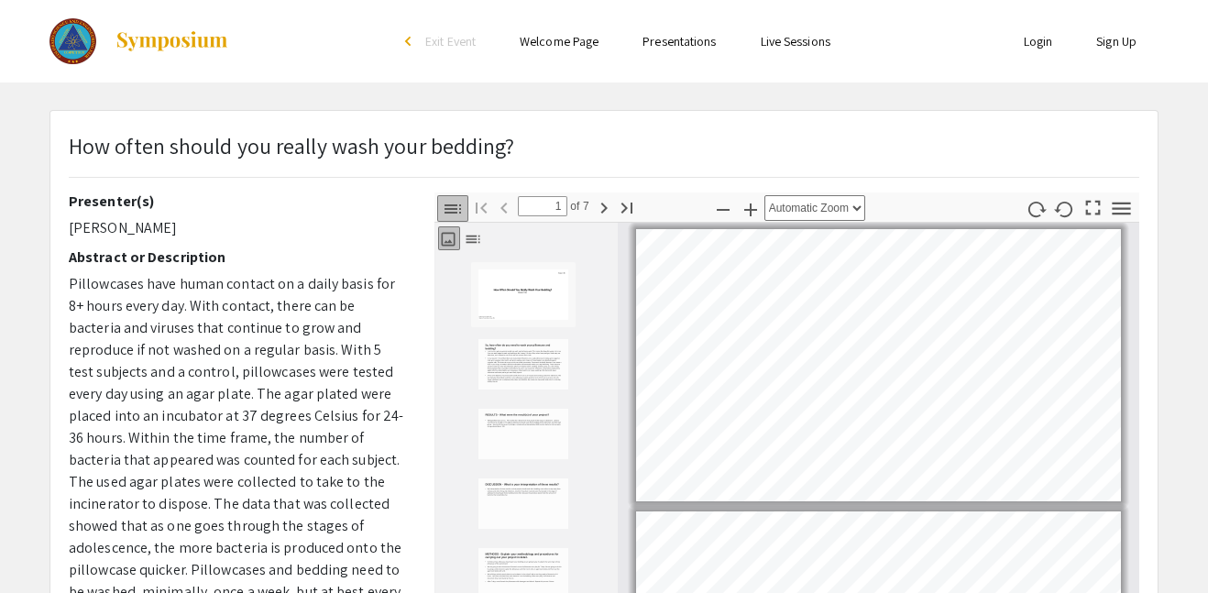
scroll to position [5, 0]
click at [447, 203] on icon "button" at bounding box center [453, 209] width 22 height 22
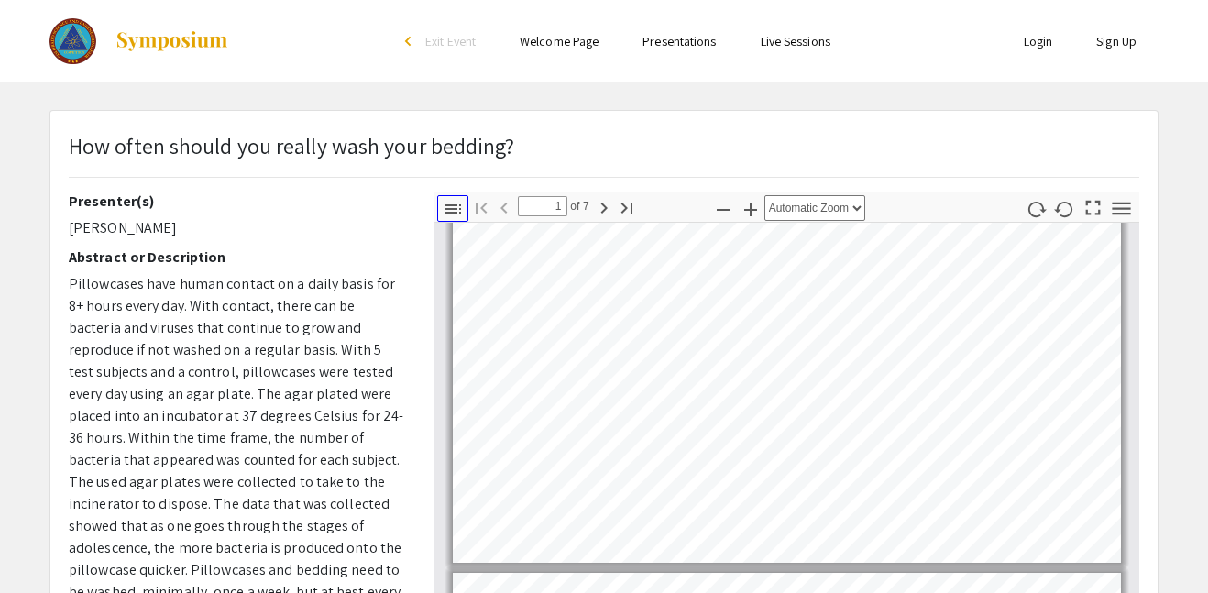
scroll to position [51, 0]
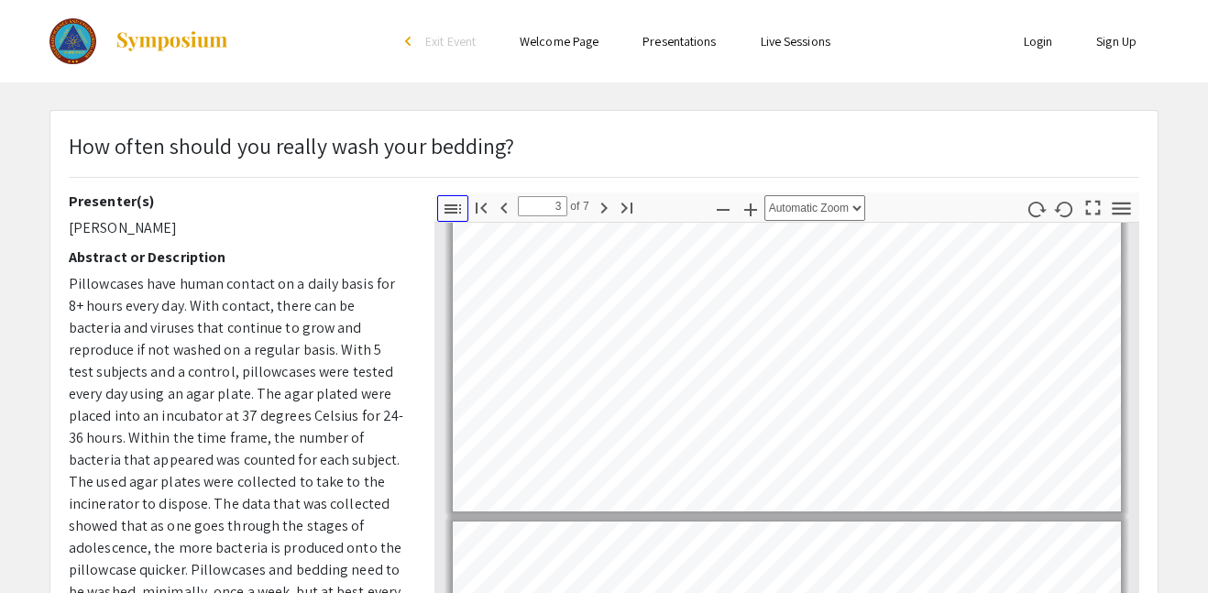
type input "2"
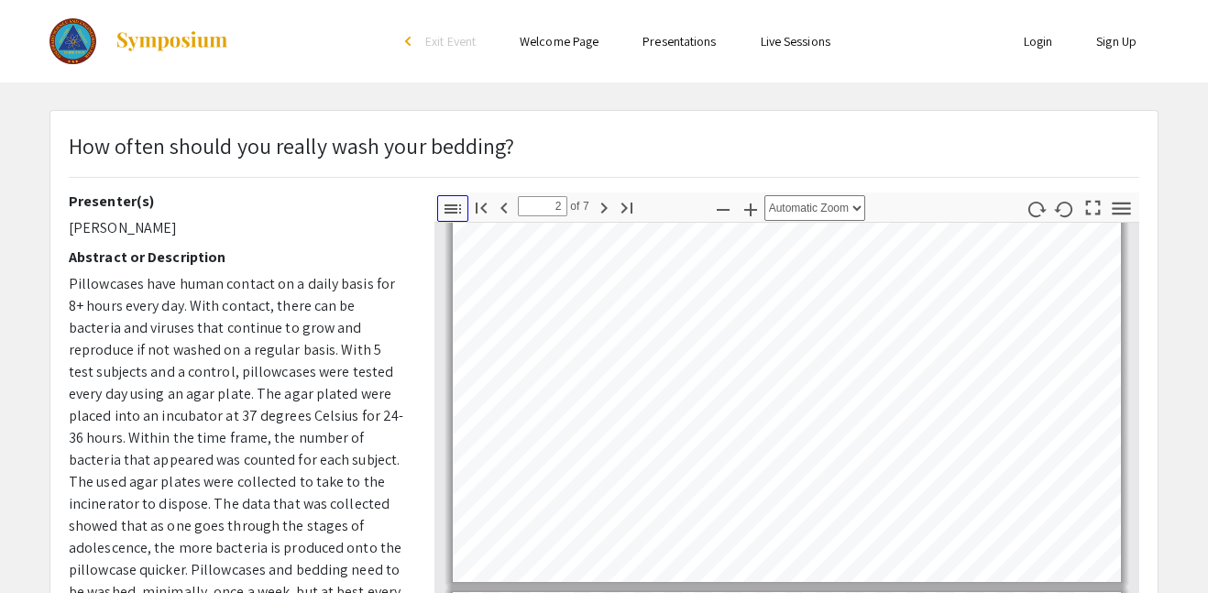
scroll to position [388, 0]
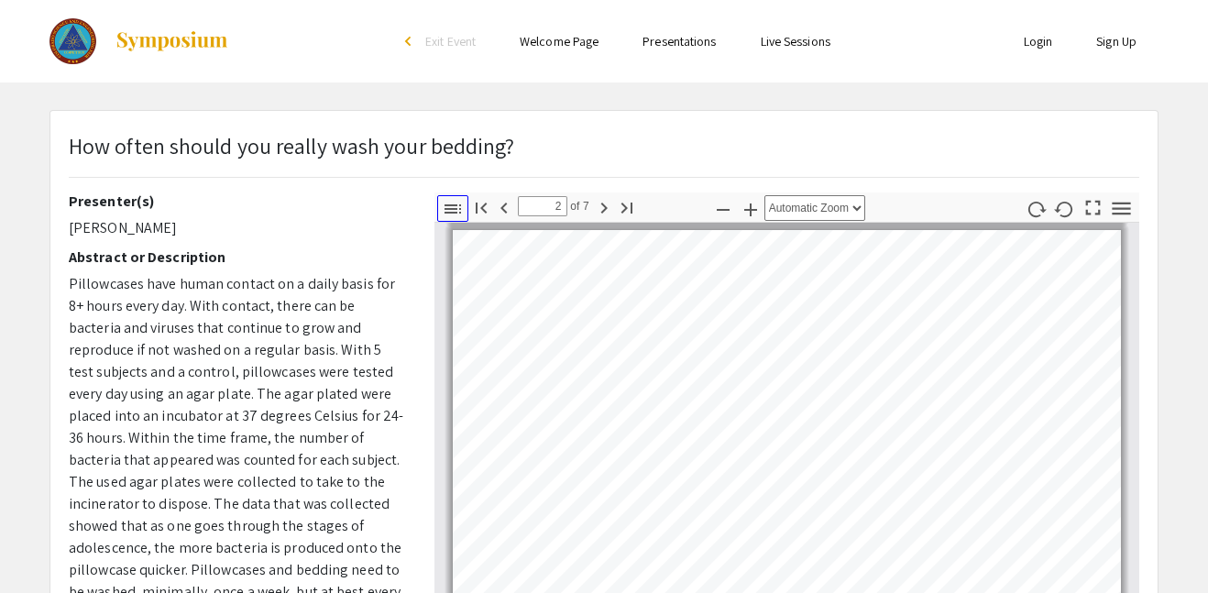
type input "3"
